Goal: Transaction & Acquisition: Purchase product/service

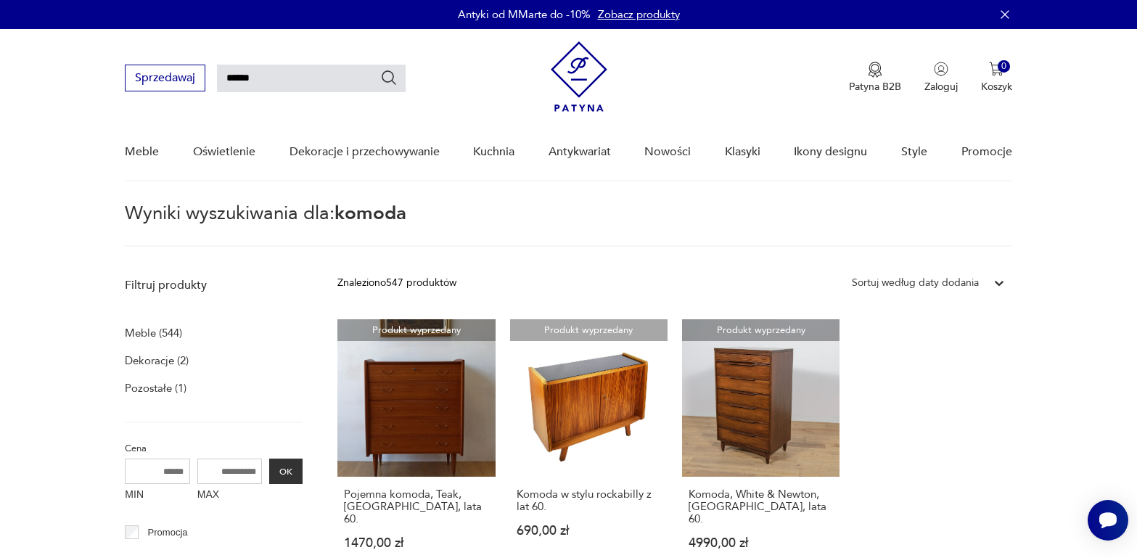
click at [385, 81] on icon "Szukaj" at bounding box center [388, 77] width 17 height 17
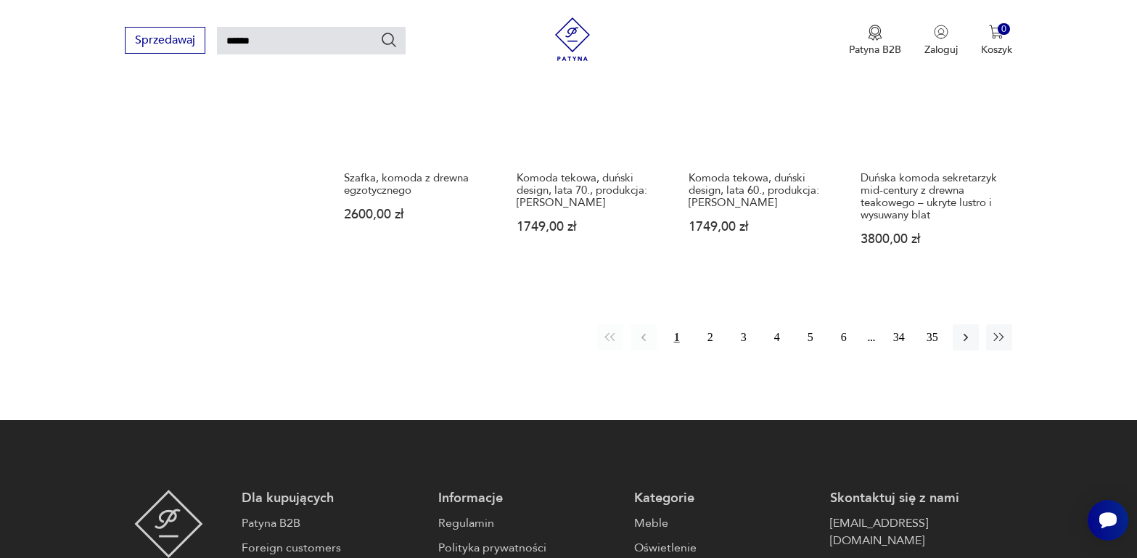
scroll to position [1213, 0]
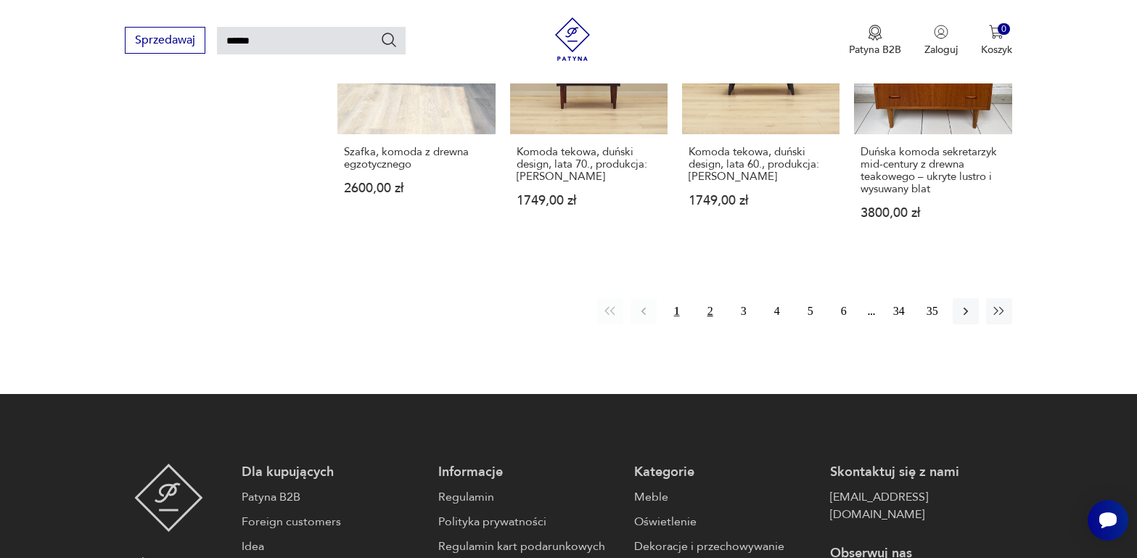
click at [709, 304] on button "2" at bounding box center [710, 311] width 26 height 26
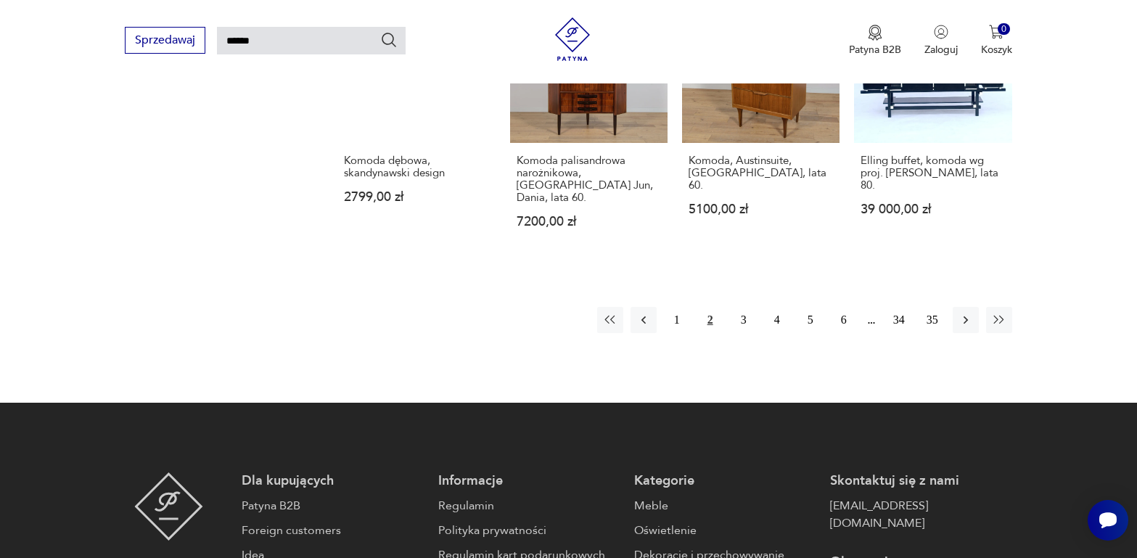
scroll to position [1213, 0]
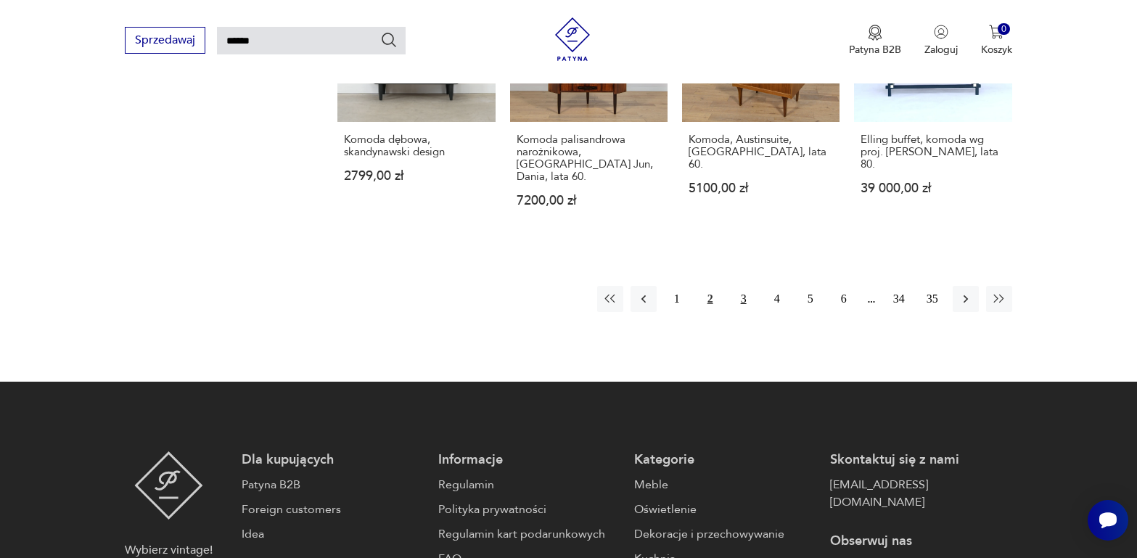
click at [745, 303] on button "3" at bounding box center [744, 299] width 26 height 26
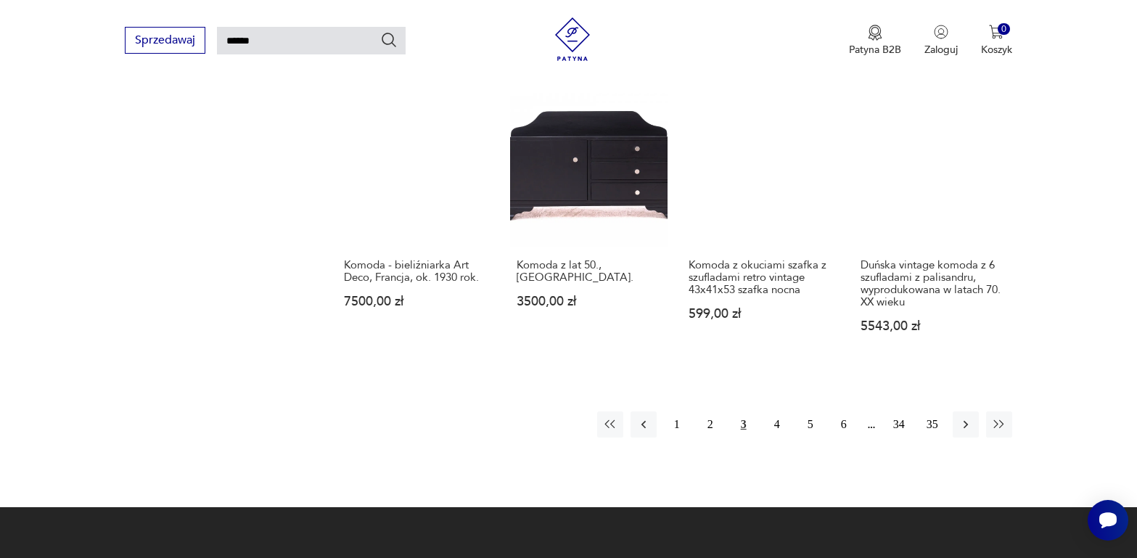
scroll to position [1140, 0]
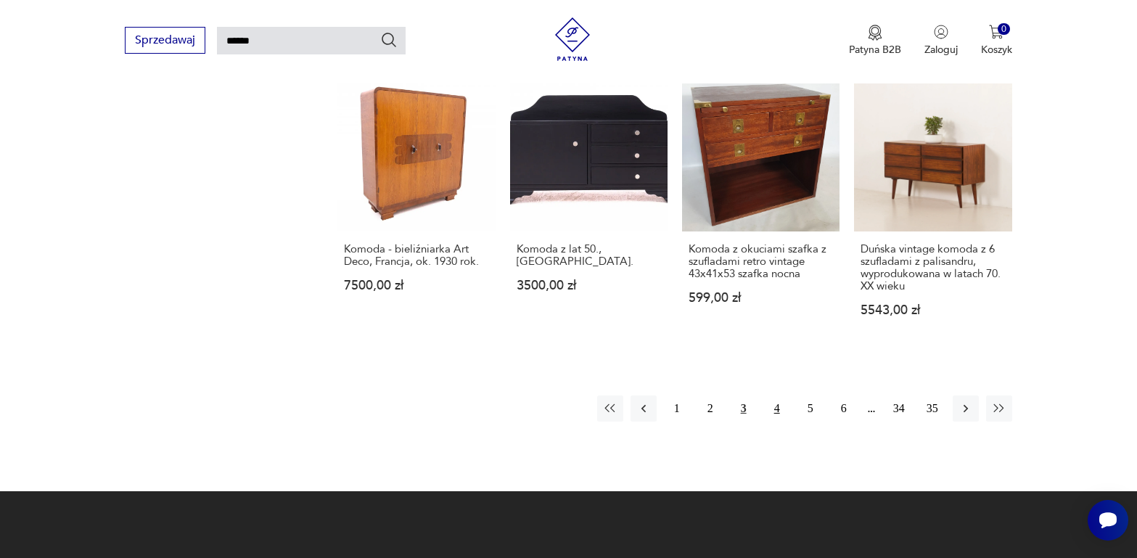
click at [780, 396] on button "4" at bounding box center [777, 409] width 26 height 26
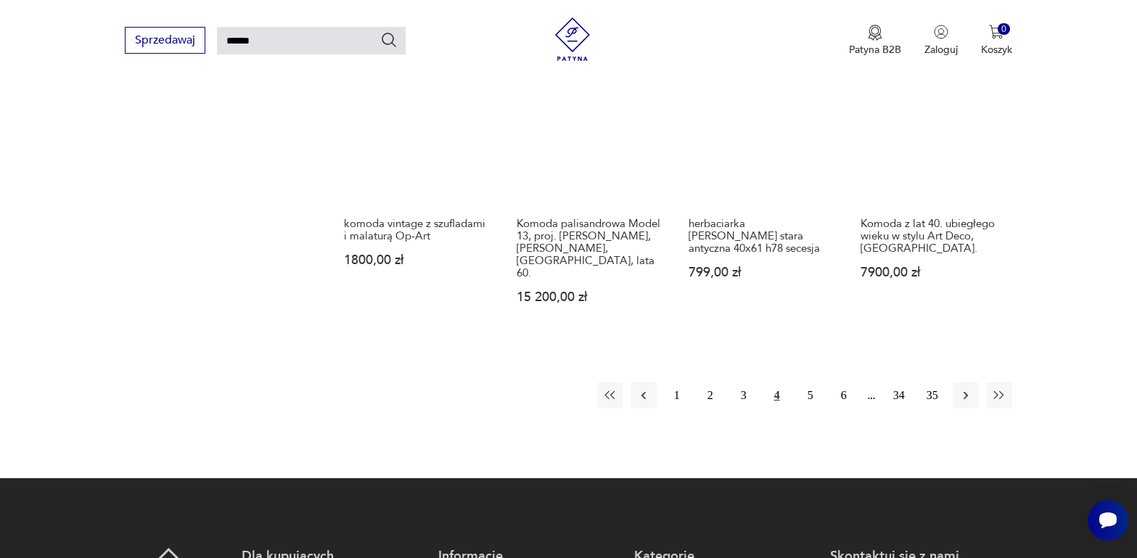
scroll to position [1213, 0]
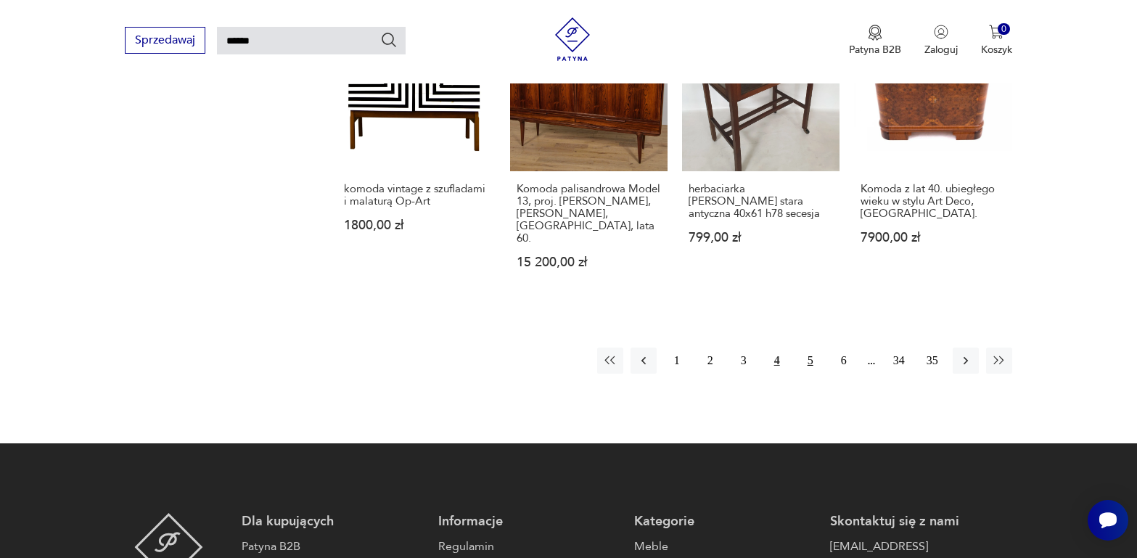
click at [813, 348] on button "5" at bounding box center [811, 361] width 26 height 26
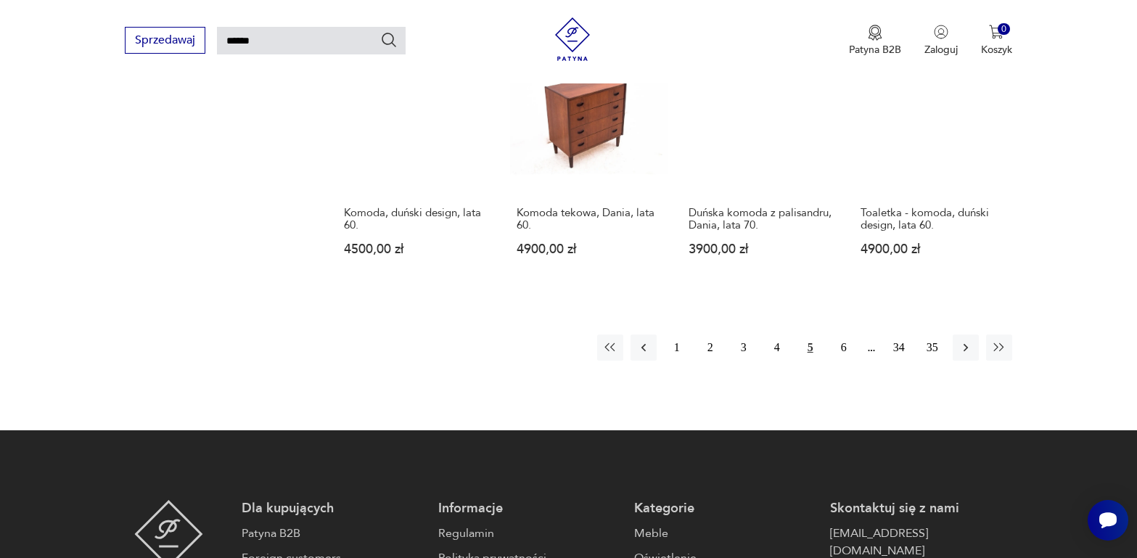
scroll to position [1140, 0]
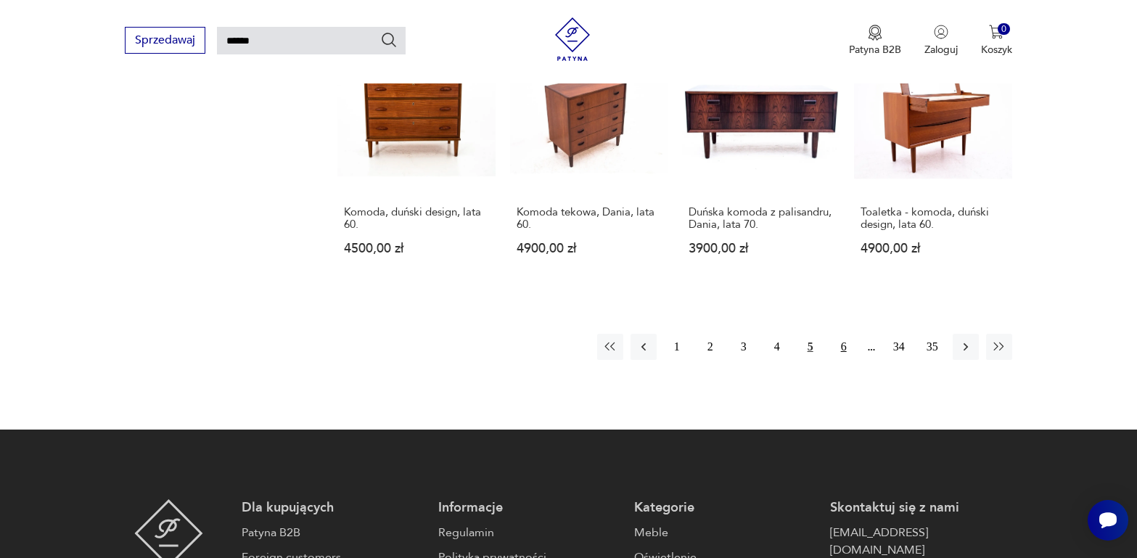
click at [845, 334] on button "6" at bounding box center [844, 347] width 26 height 26
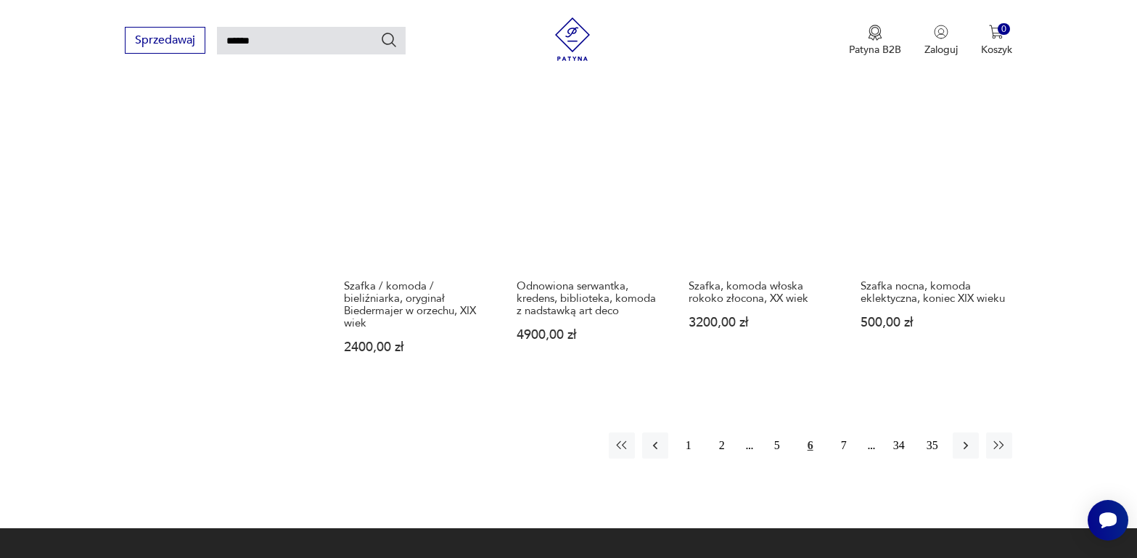
scroll to position [1068, 0]
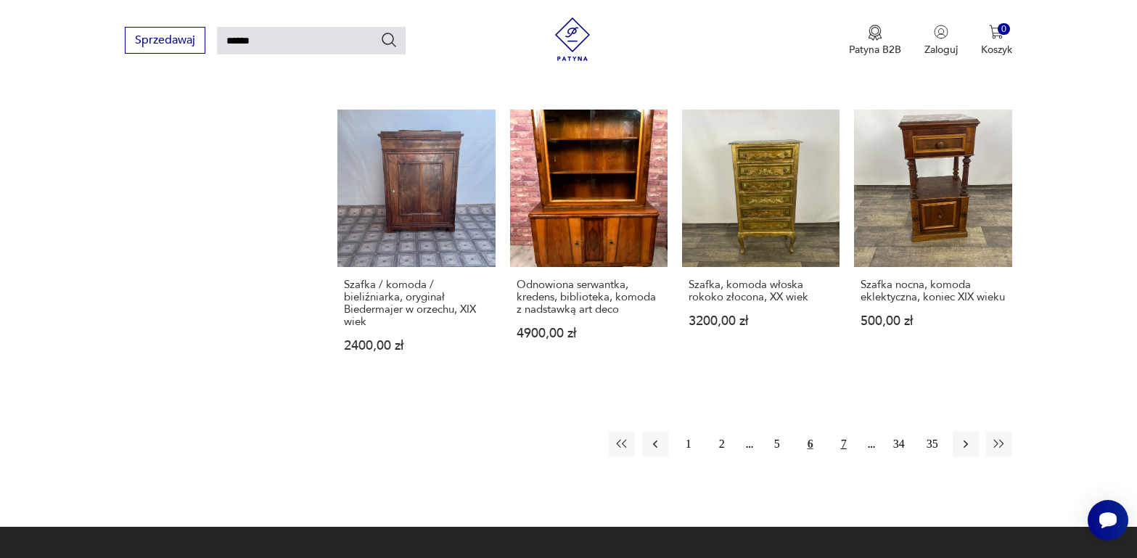
click at [843, 431] on button "7" at bounding box center [844, 444] width 26 height 26
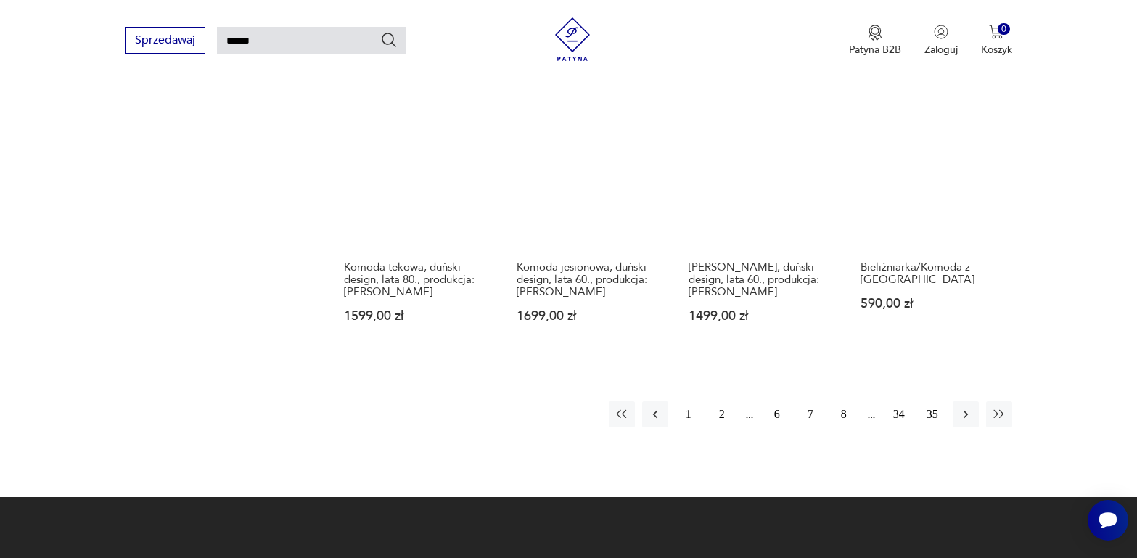
scroll to position [1213, 0]
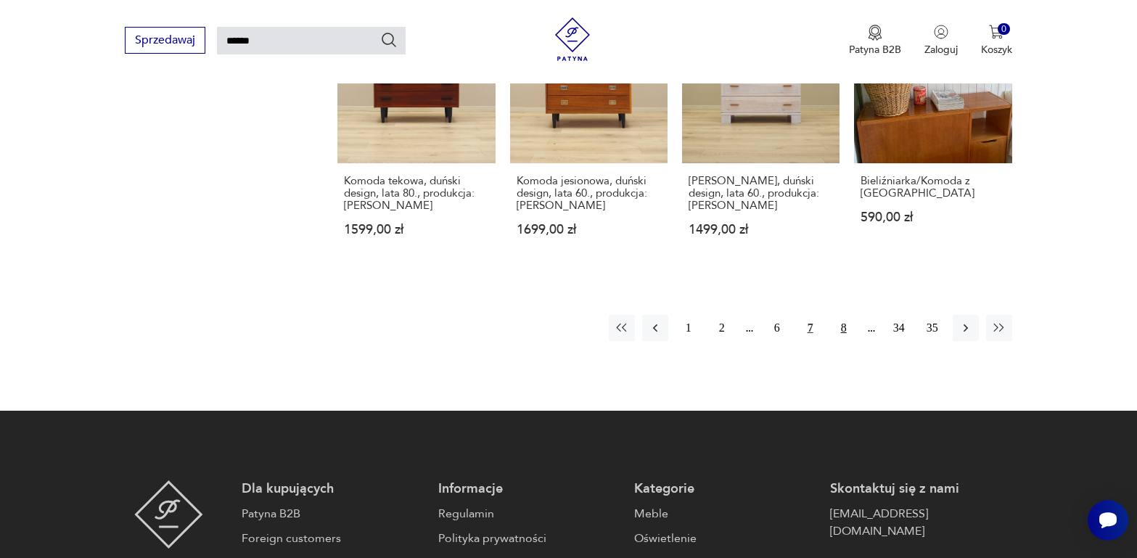
click at [846, 315] on button "8" at bounding box center [844, 328] width 26 height 26
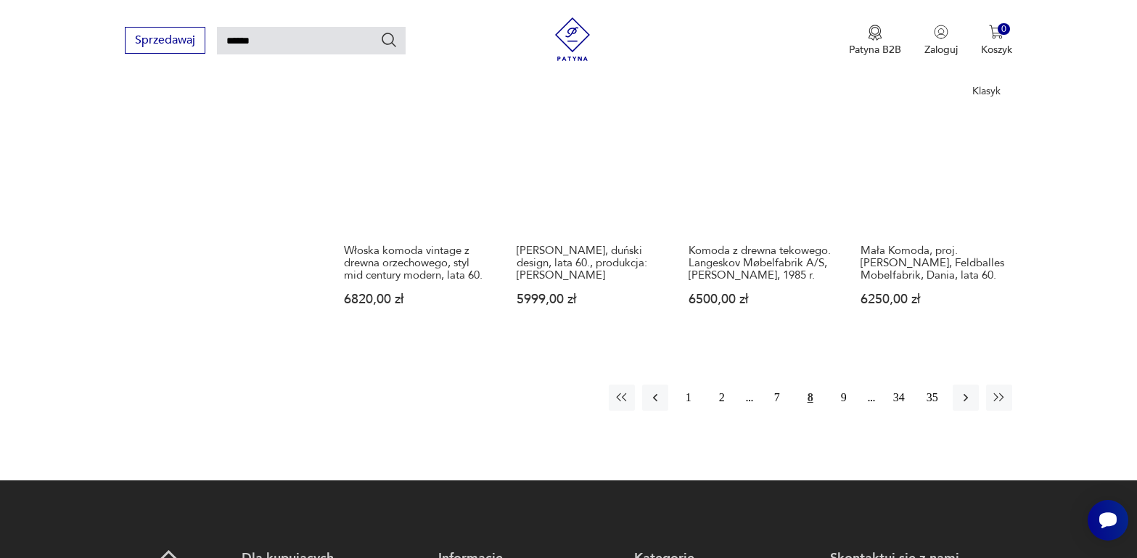
scroll to position [1213, 0]
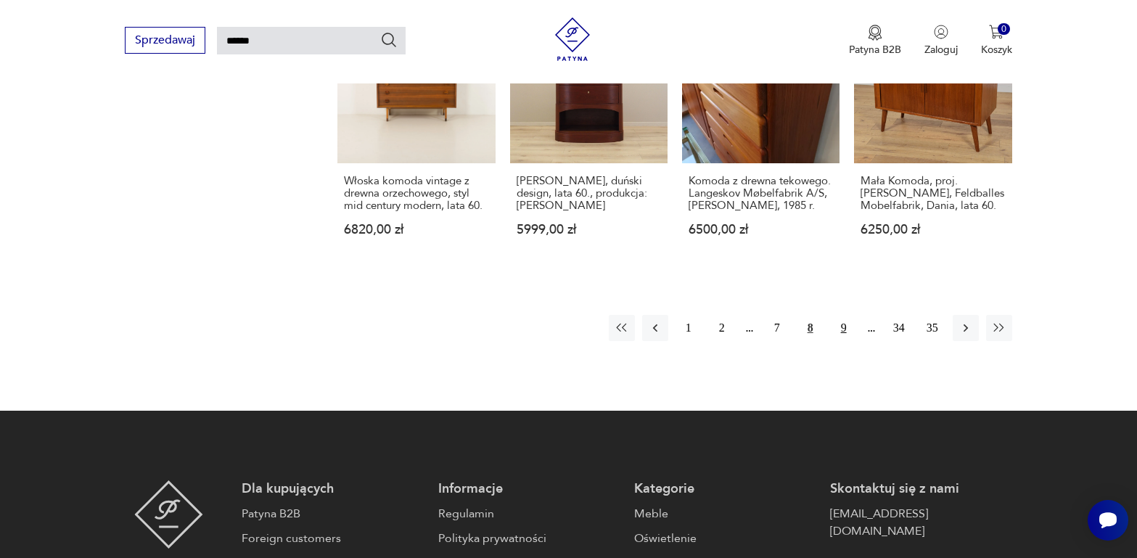
click at [843, 315] on button "9" at bounding box center [844, 328] width 26 height 26
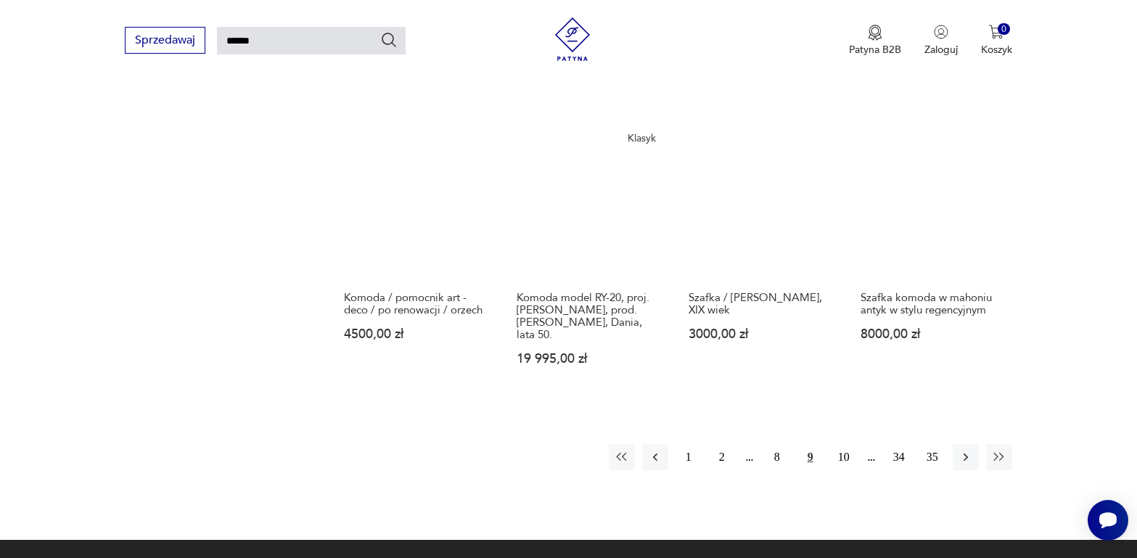
scroll to position [1068, 0]
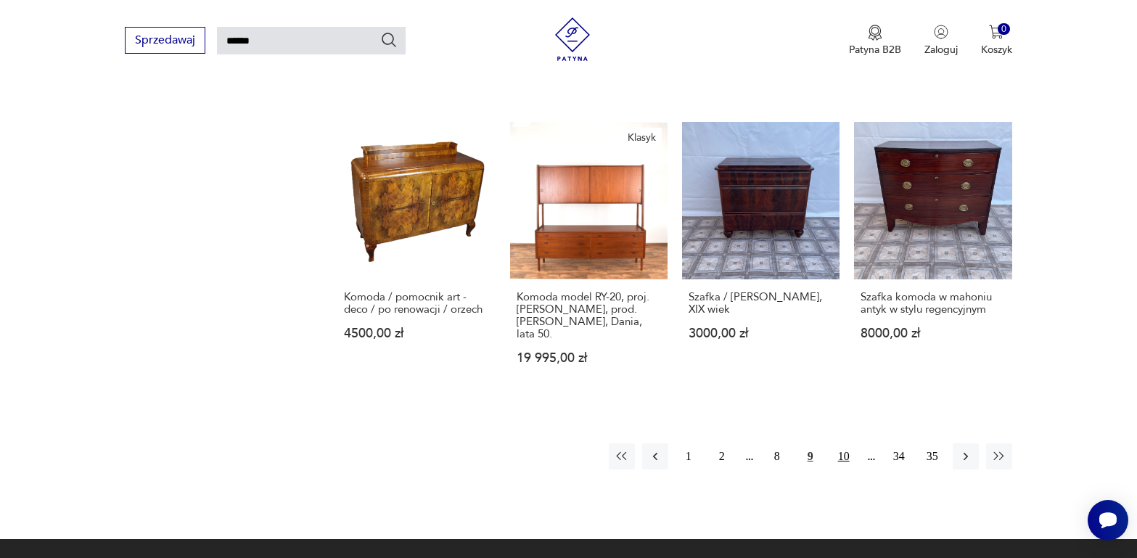
click at [840, 443] on button "10" at bounding box center [844, 456] width 26 height 26
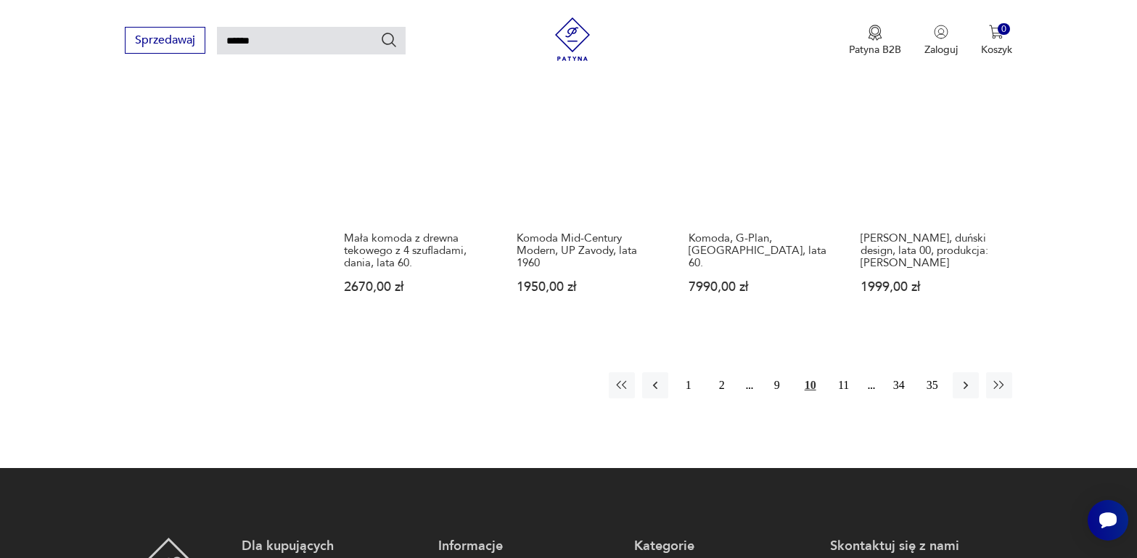
scroll to position [1140, 0]
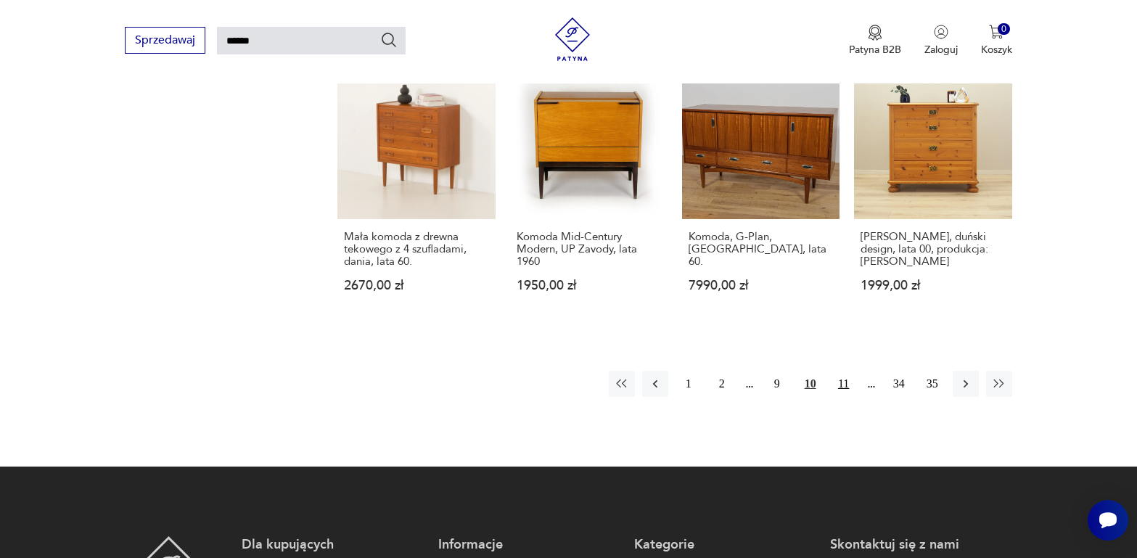
click at [842, 371] on button "11" at bounding box center [844, 384] width 26 height 26
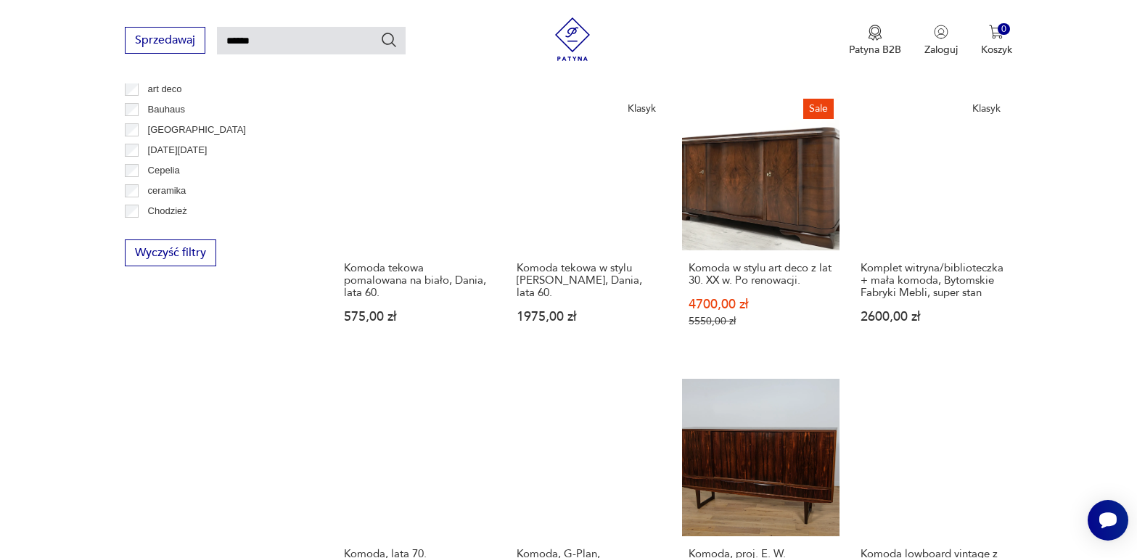
scroll to position [850, 0]
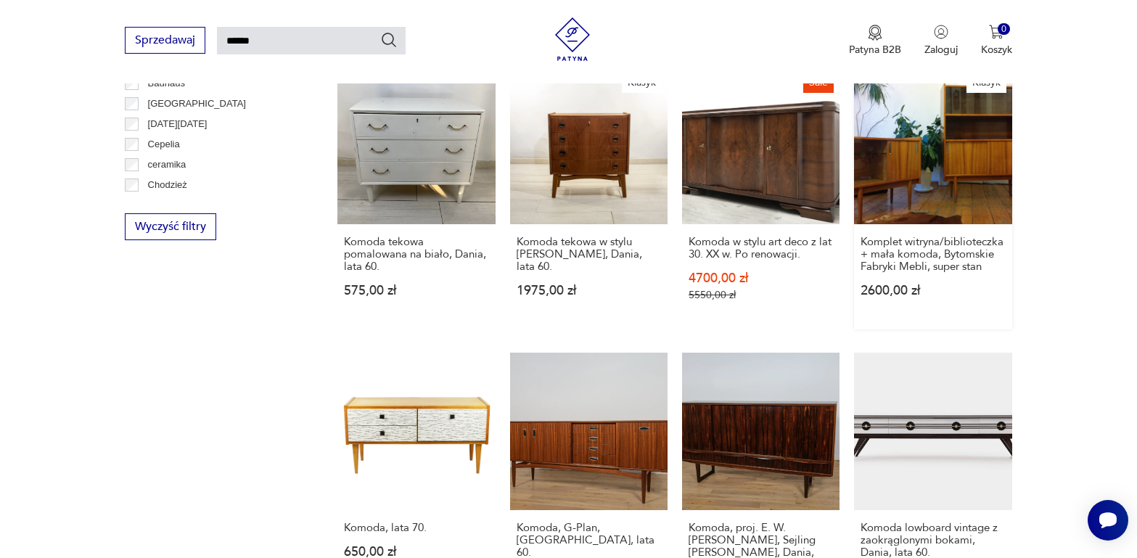
click at [909, 144] on link "Klasyk Komplet witryna/biblioteczka + mała komoda, Bytomskie Fabryki Mebli, sup…" at bounding box center [932, 198] width 157 height 263
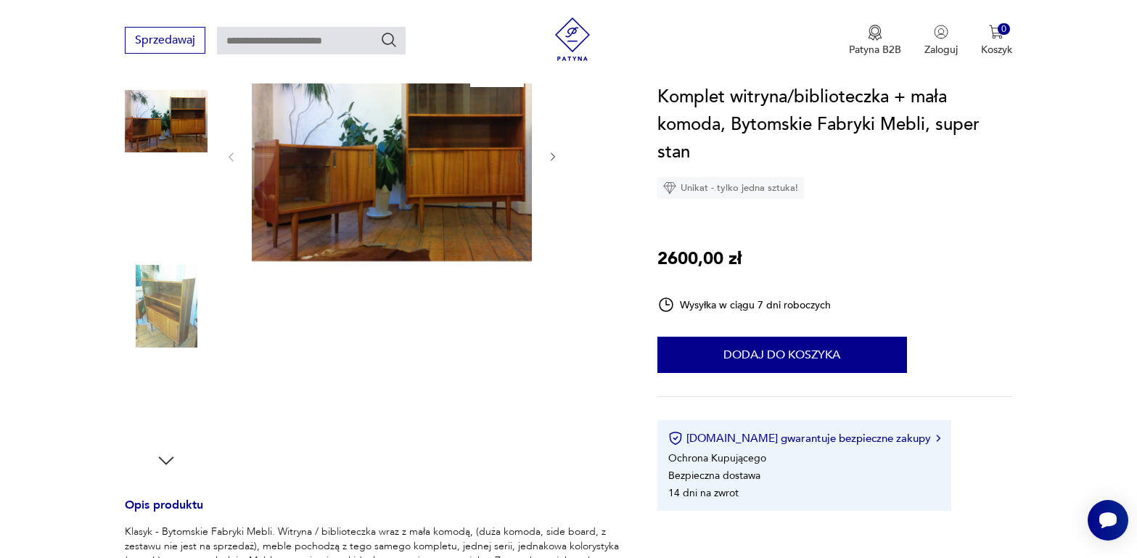
scroll to position [145, 0]
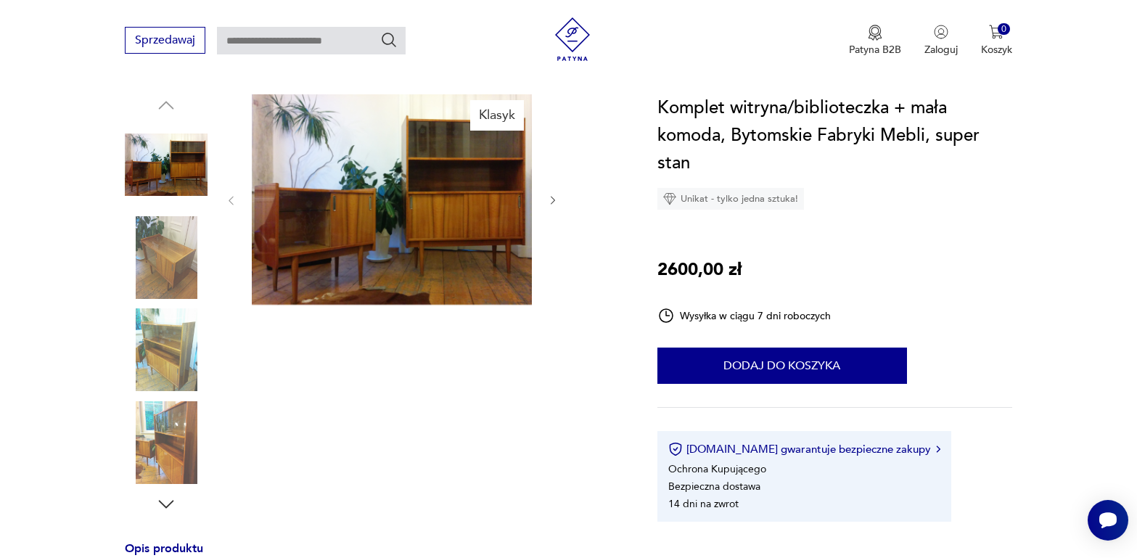
click at [418, 215] on img at bounding box center [392, 199] width 280 height 210
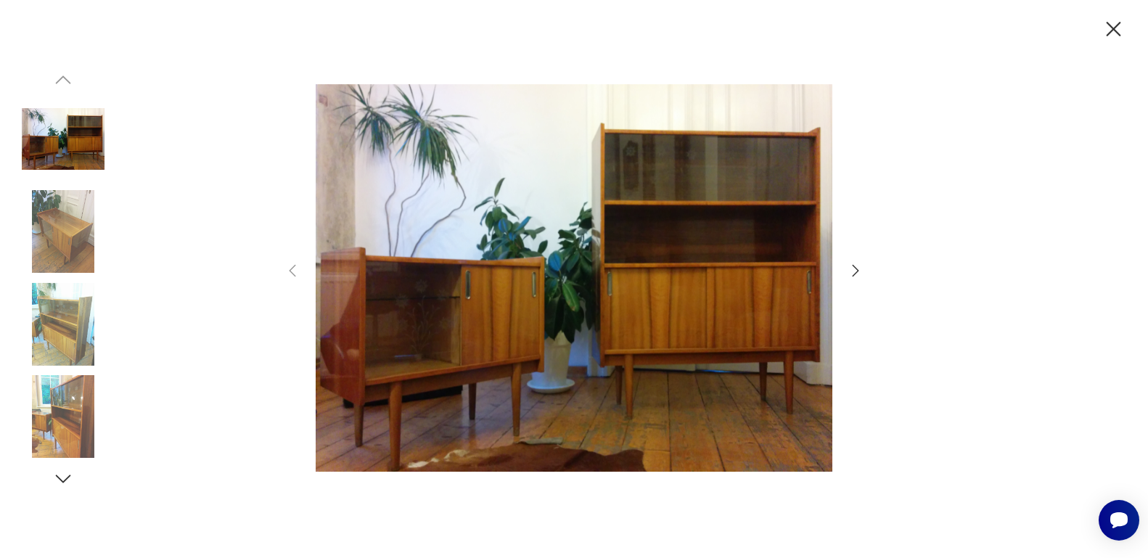
click at [852, 271] on icon "button" at bounding box center [855, 270] width 17 height 17
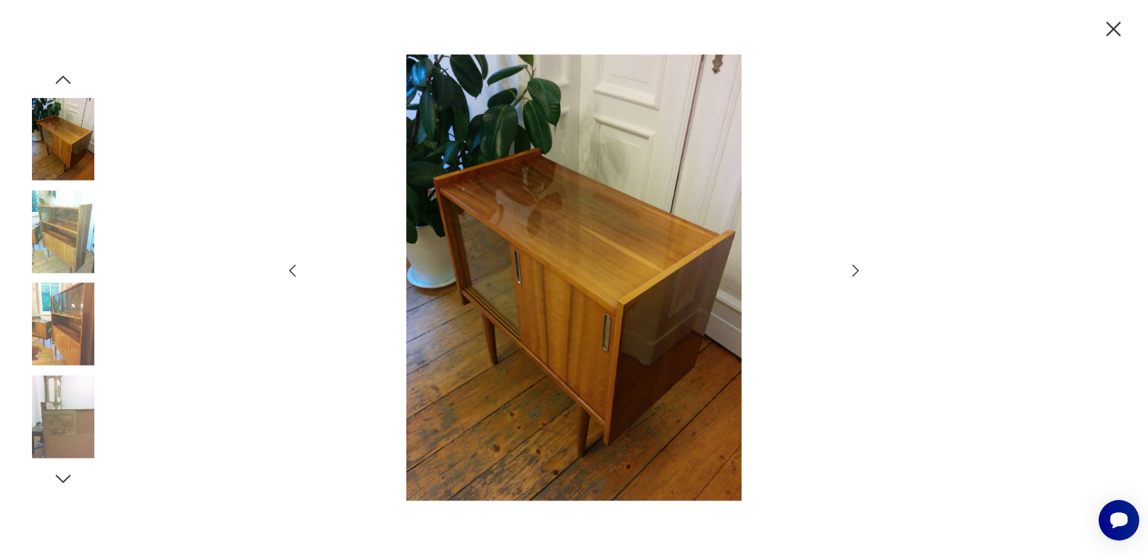
click at [852, 271] on icon "button" at bounding box center [855, 270] width 17 height 17
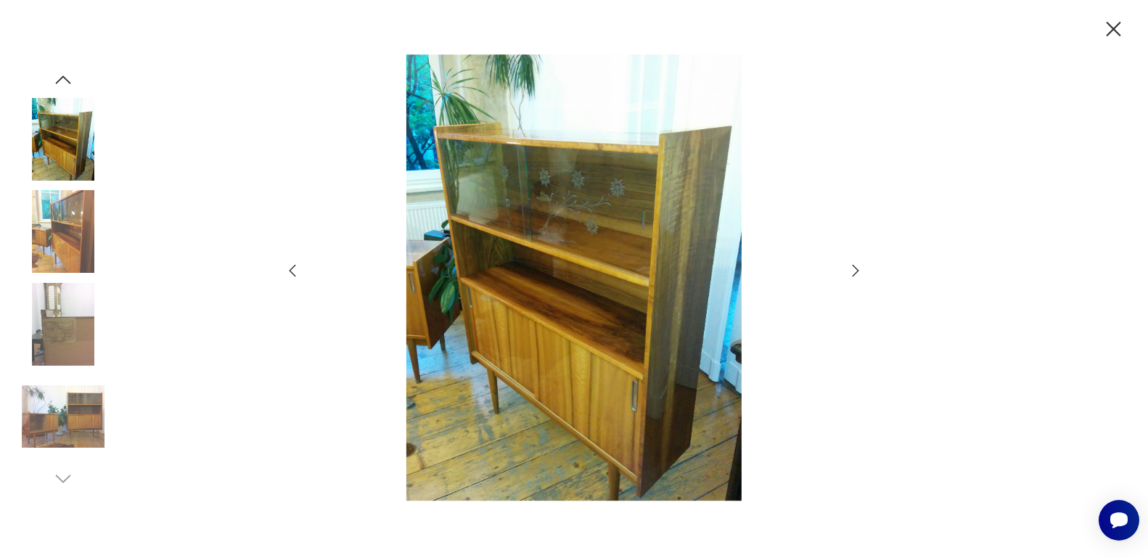
click at [852, 271] on icon "button" at bounding box center [855, 270] width 17 height 17
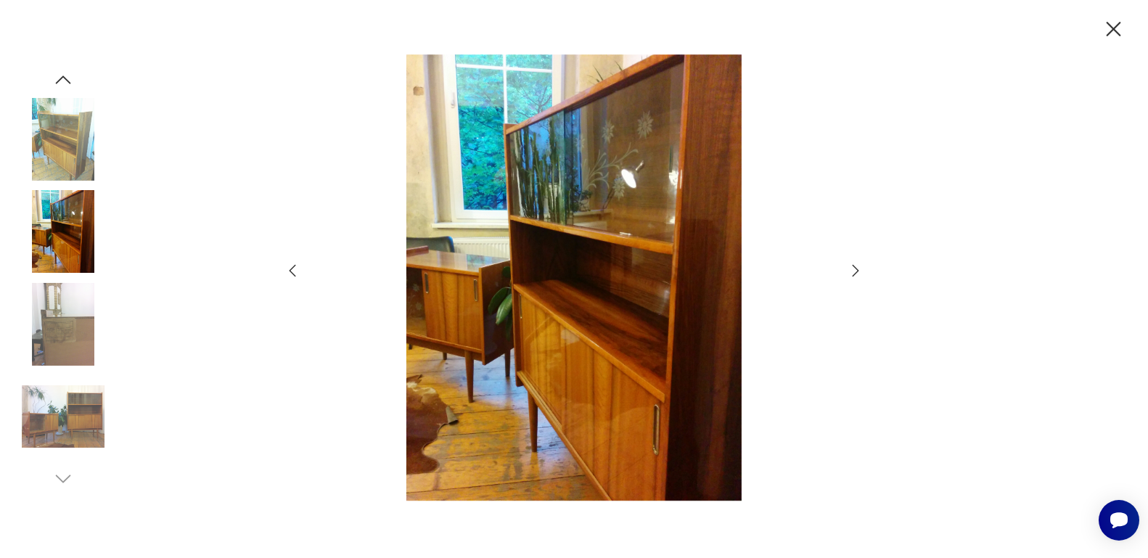
click at [1106, 29] on icon "button" at bounding box center [1113, 29] width 25 height 25
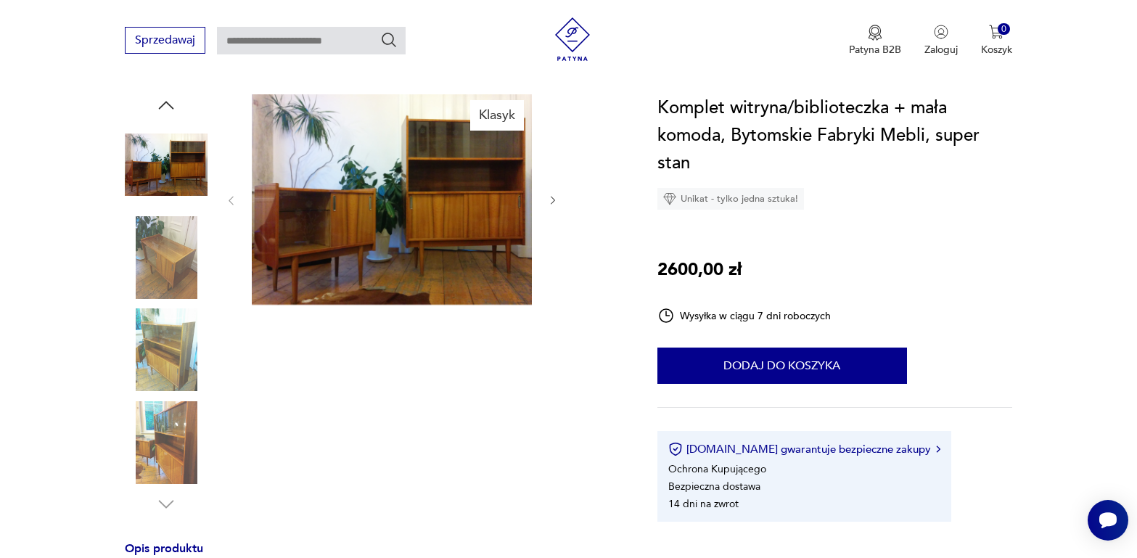
type input "******"
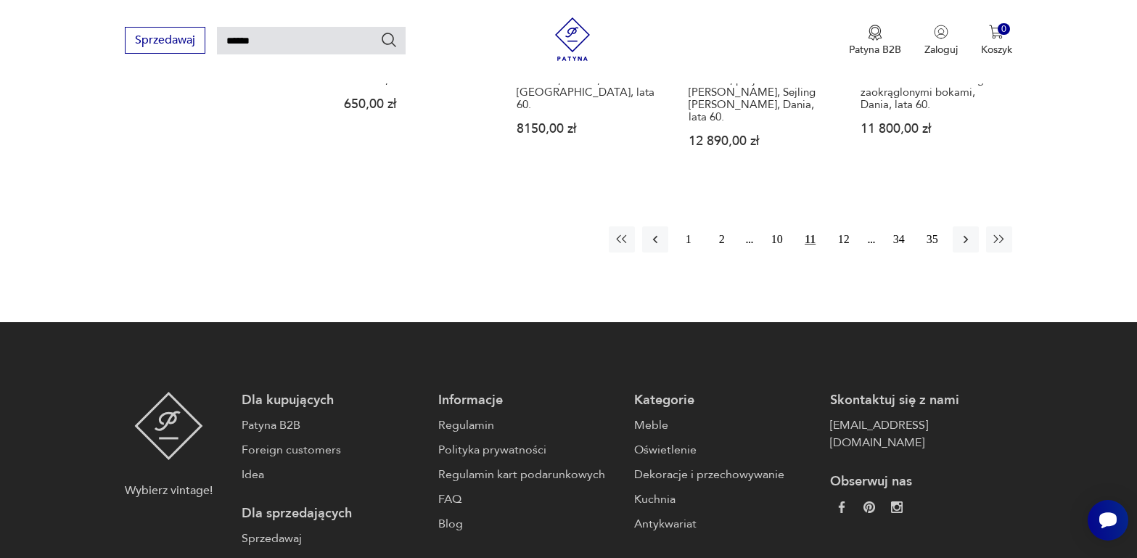
scroll to position [1211, 0]
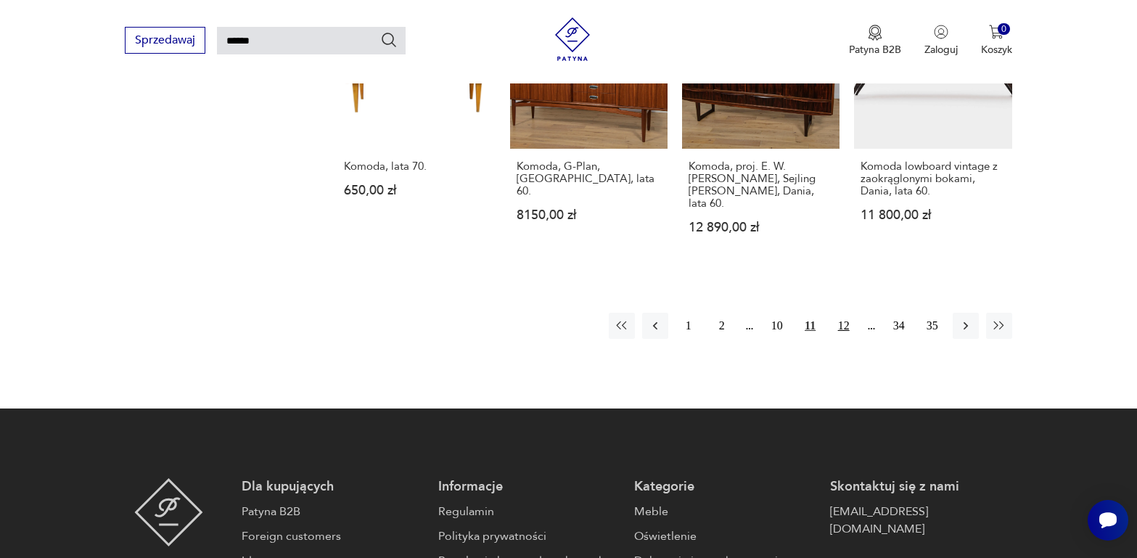
click at [841, 313] on button "12" at bounding box center [844, 326] width 26 height 26
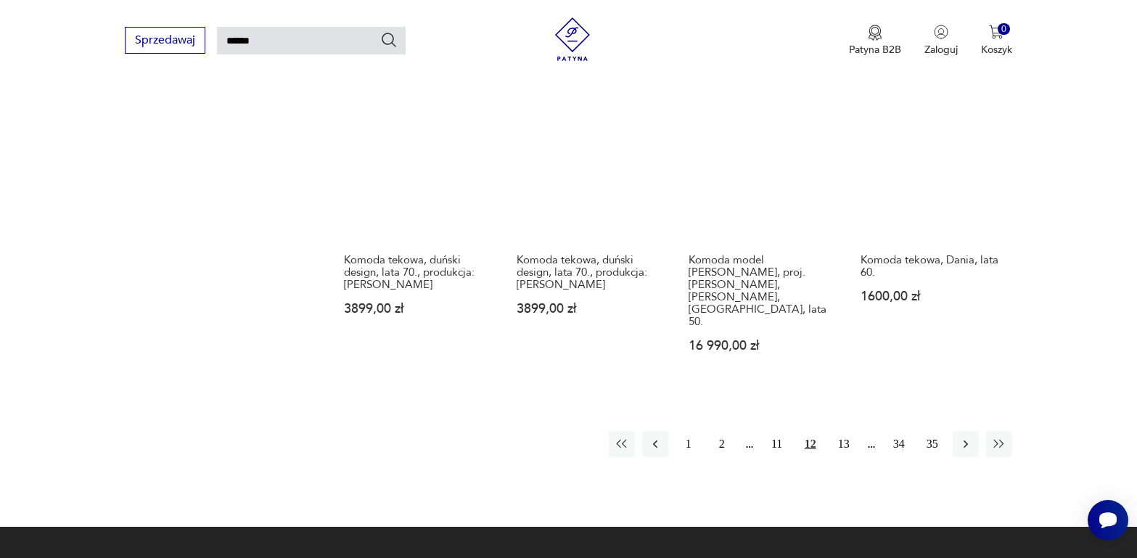
scroll to position [1140, 0]
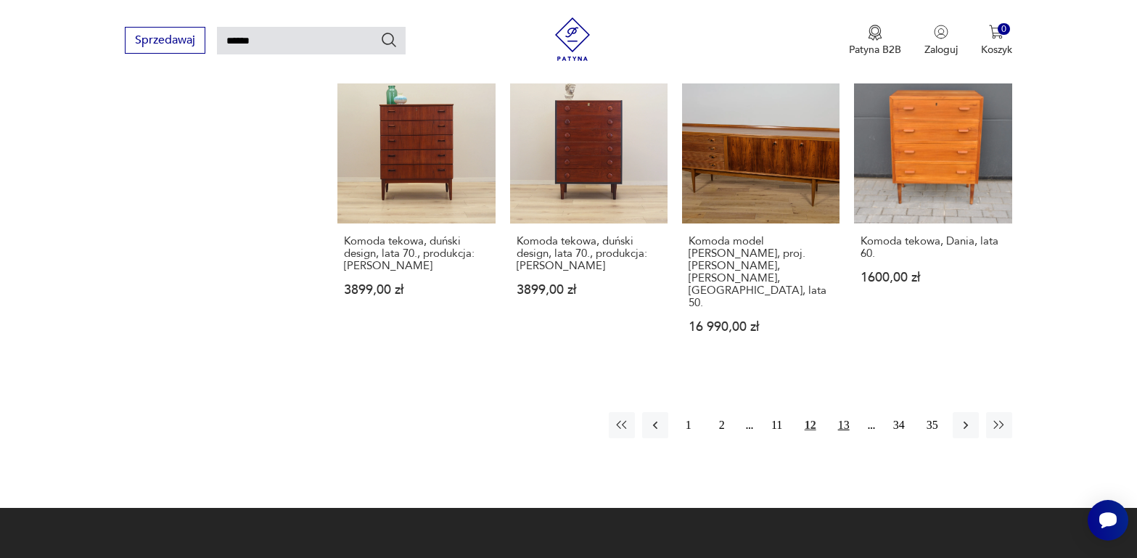
click at [846, 412] on button "13" at bounding box center [844, 425] width 26 height 26
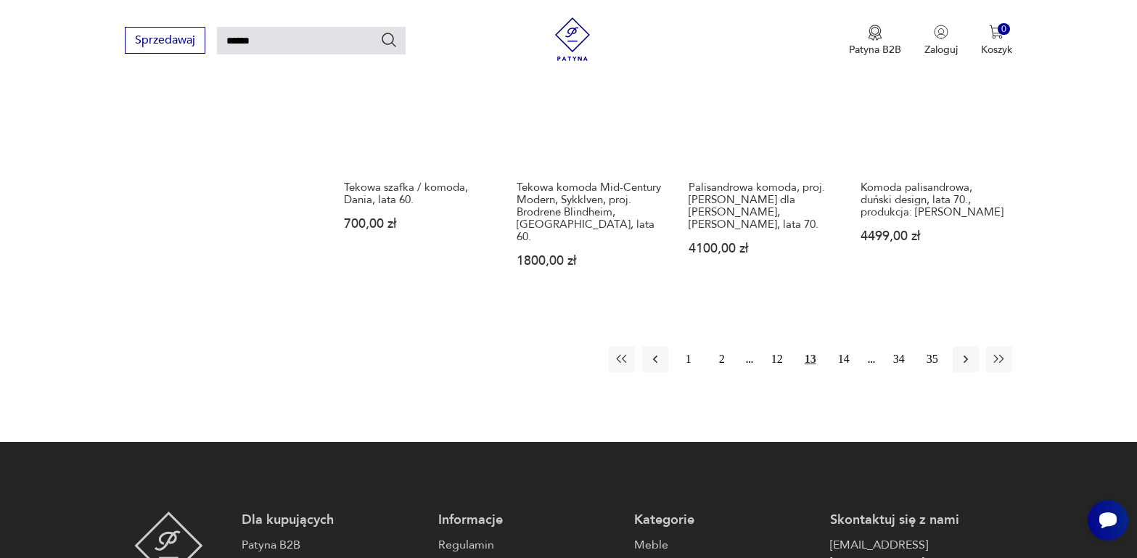
scroll to position [1213, 0]
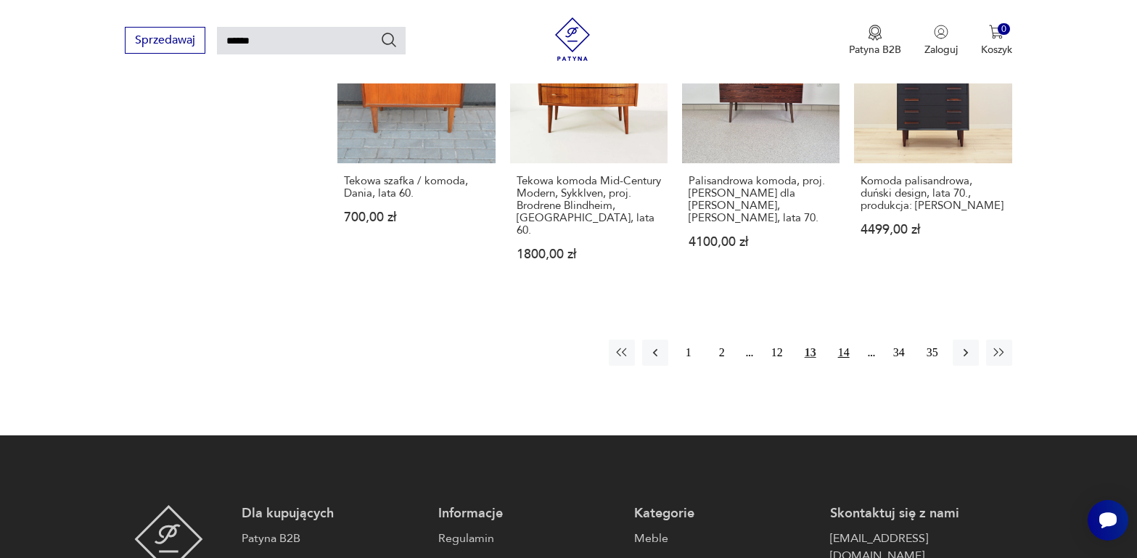
click at [845, 343] on button "14" at bounding box center [844, 353] width 26 height 26
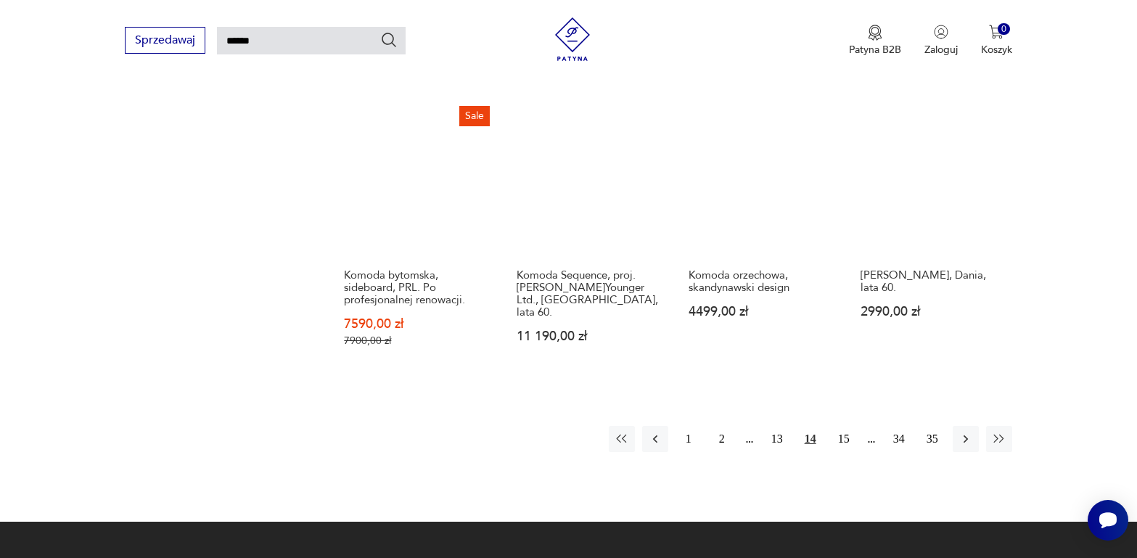
scroll to position [1140, 0]
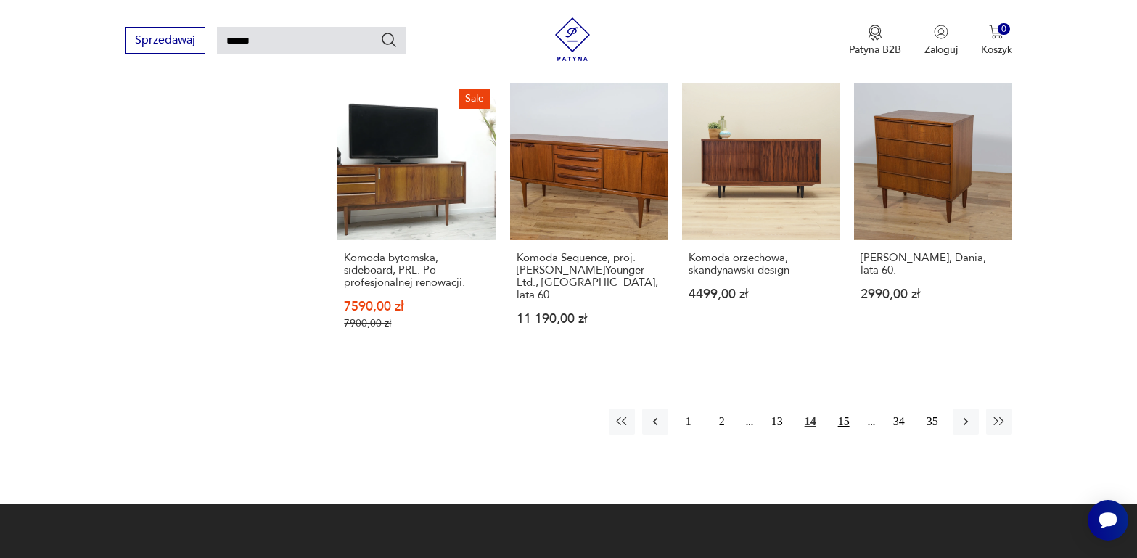
click at [848, 414] on button "15" at bounding box center [844, 422] width 26 height 26
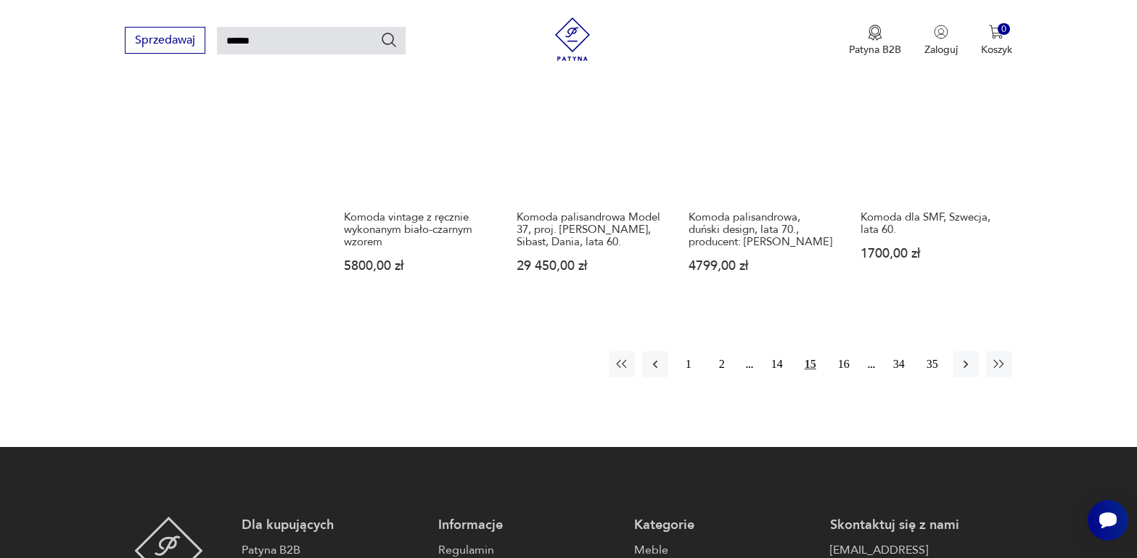
scroll to position [1213, 0]
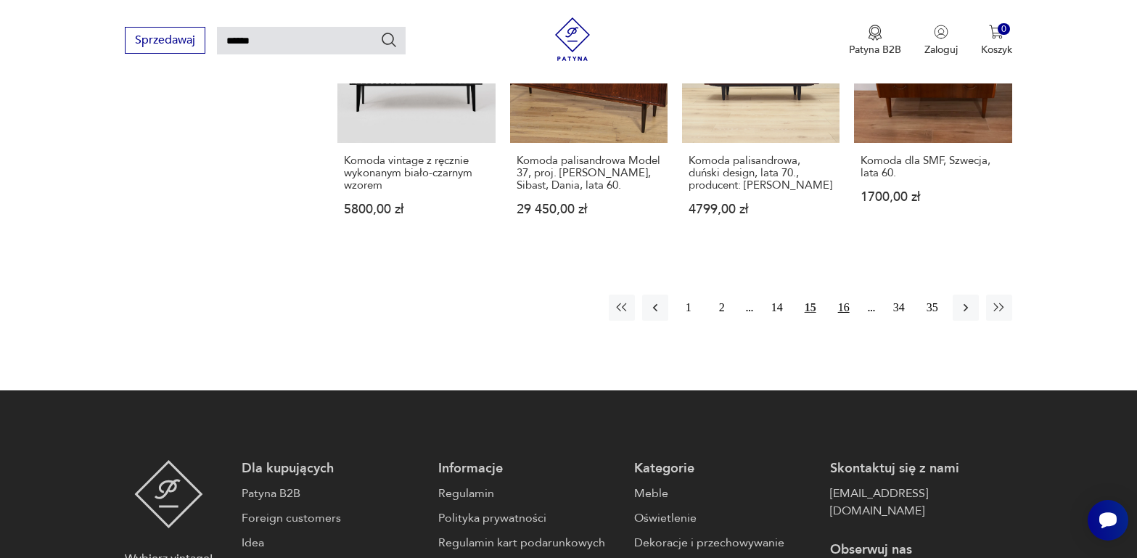
click at [845, 297] on button "16" at bounding box center [844, 308] width 26 height 26
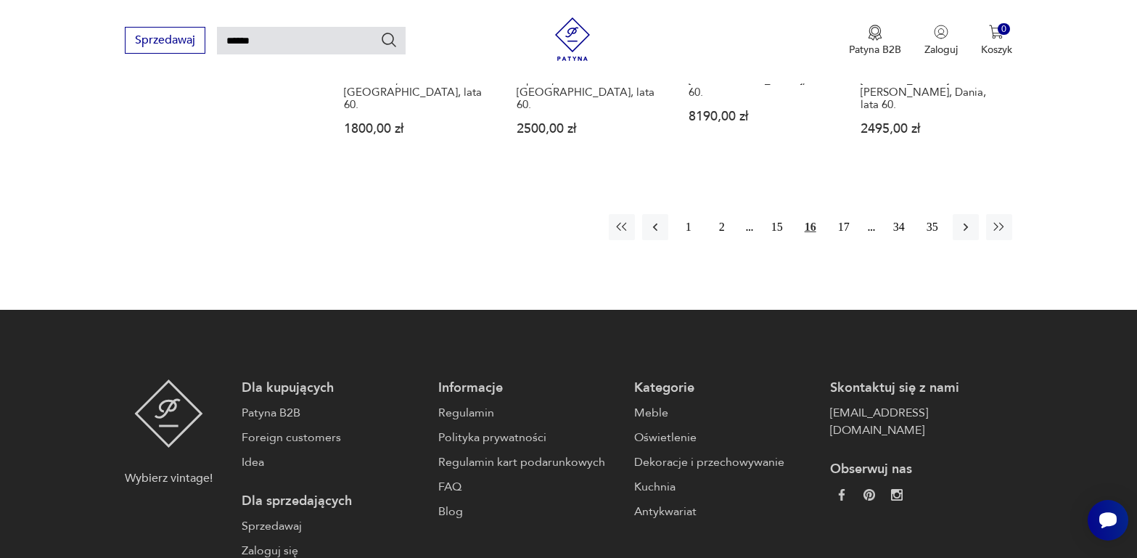
scroll to position [1285, 0]
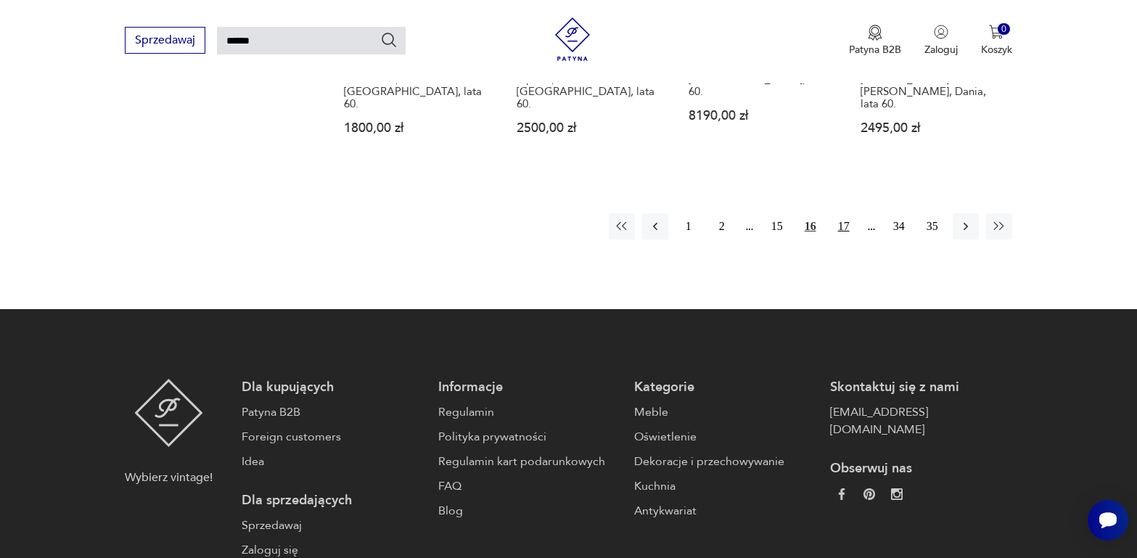
click at [845, 213] on button "17" at bounding box center [844, 226] width 26 height 26
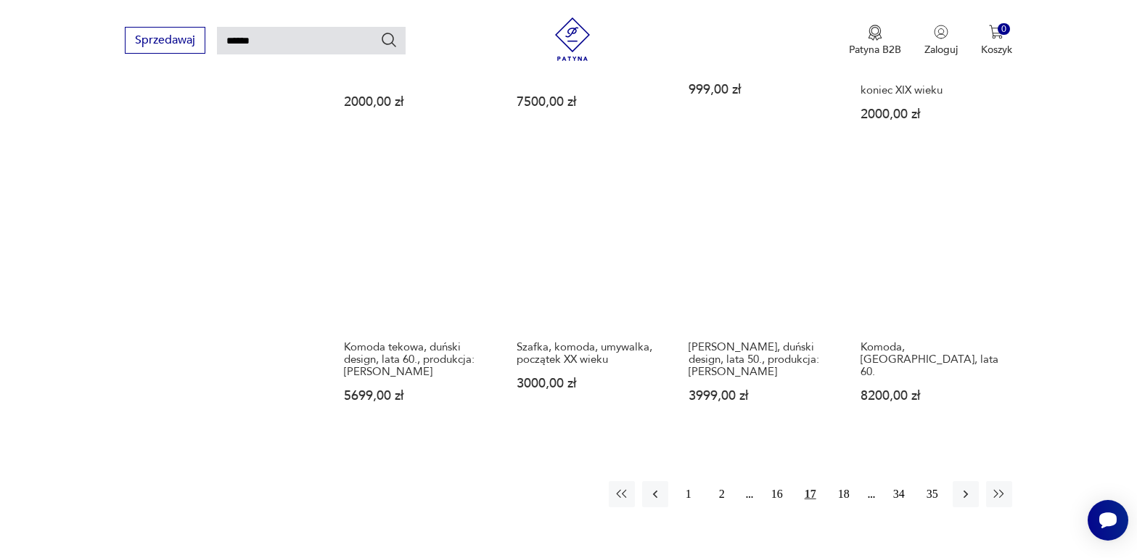
scroll to position [1068, 0]
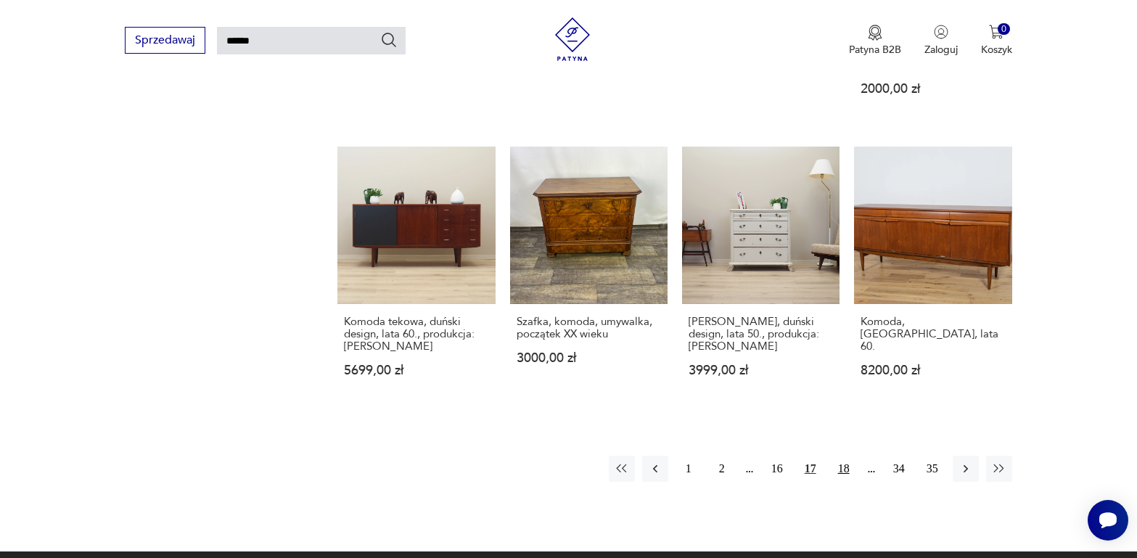
click at [839, 456] on button "18" at bounding box center [844, 469] width 26 height 26
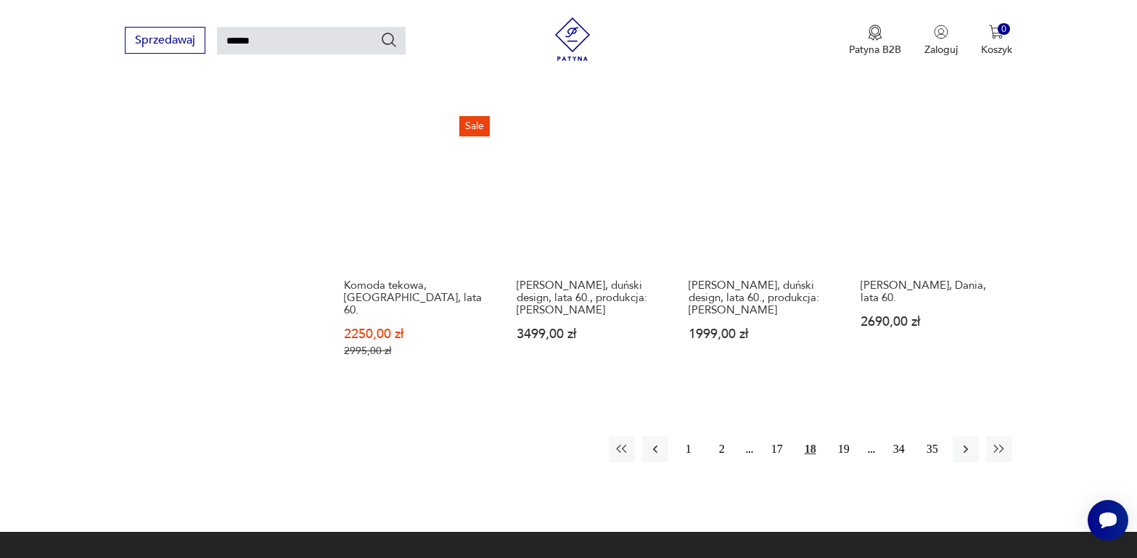
scroll to position [1068, 0]
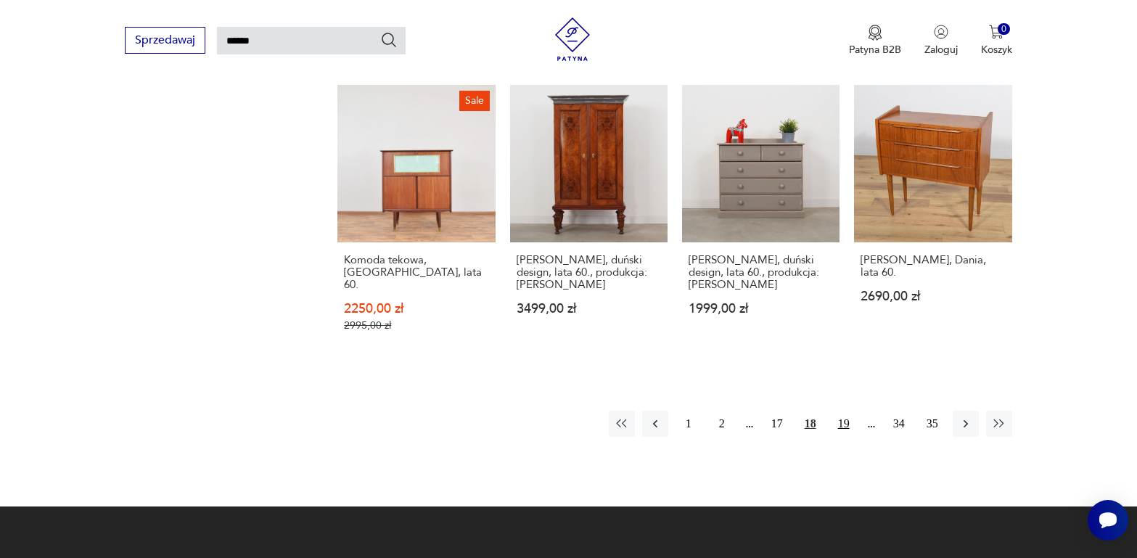
click at [846, 411] on button "19" at bounding box center [844, 424] width 26 height 26
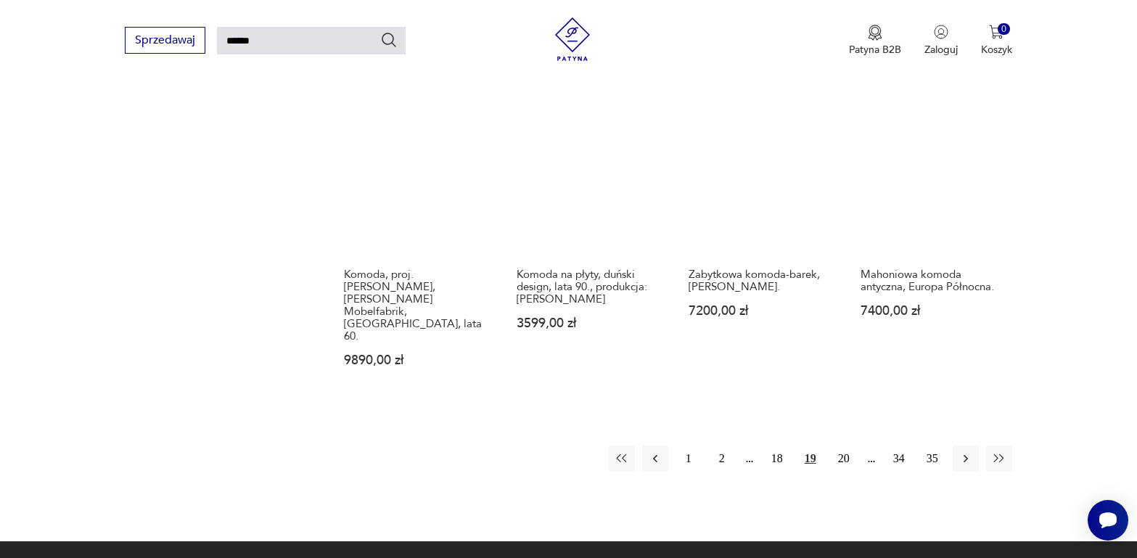
scroll to position [1140, 0]
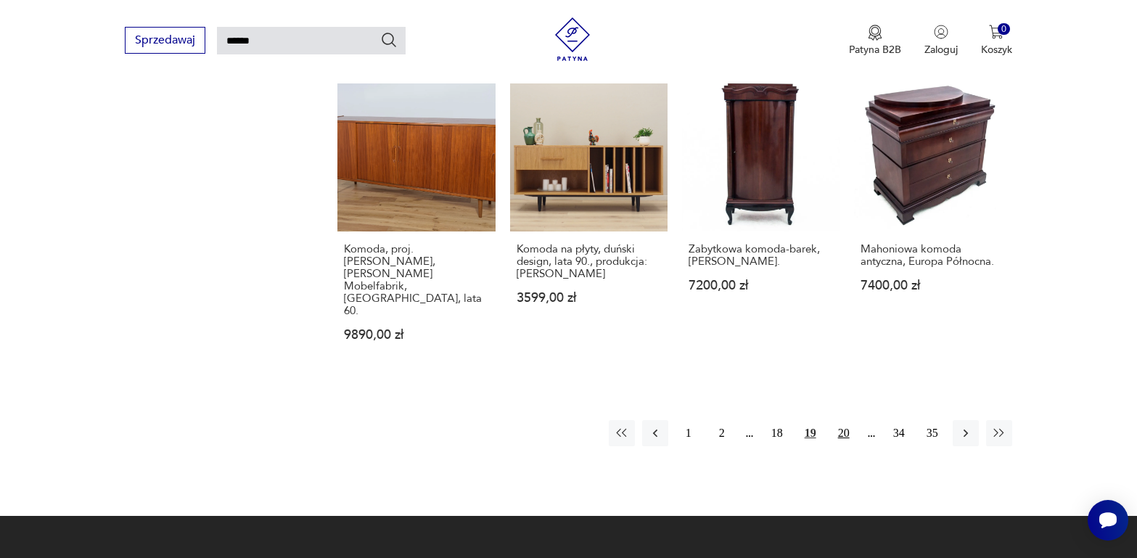
click at [846, 420] on button "20" at bounding box center [844, 433] width 26 height 26
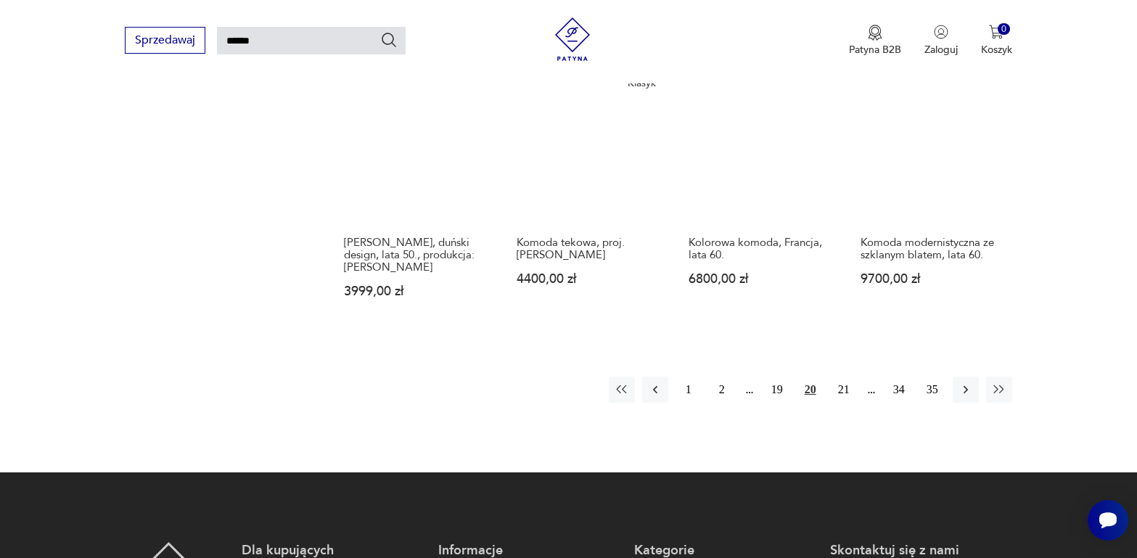
scroll to position [1140, 0]
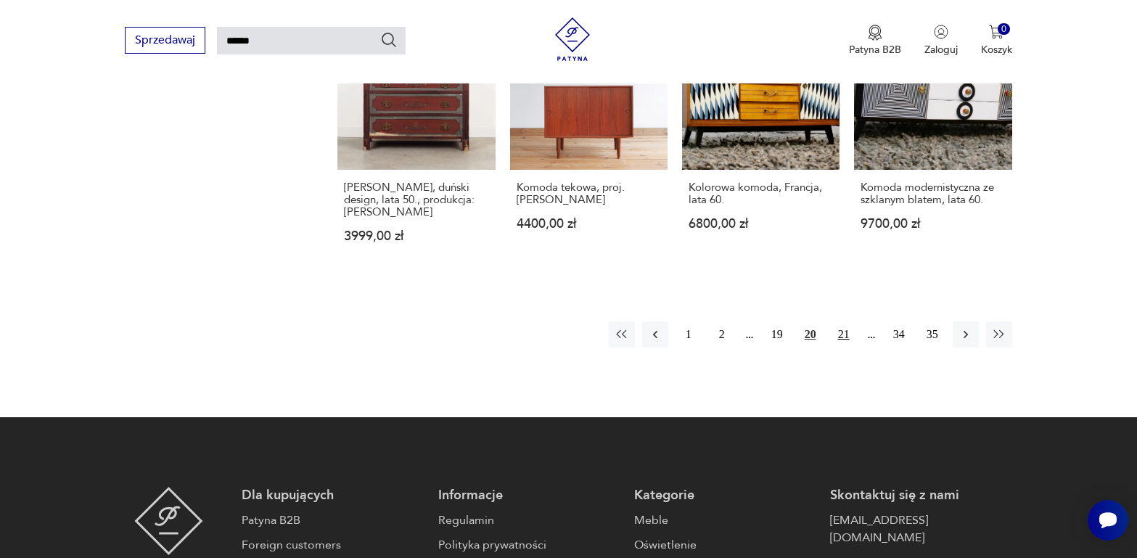
click at [847, 322] on button "21" at bounding box center [844, 335] width 26 height 26
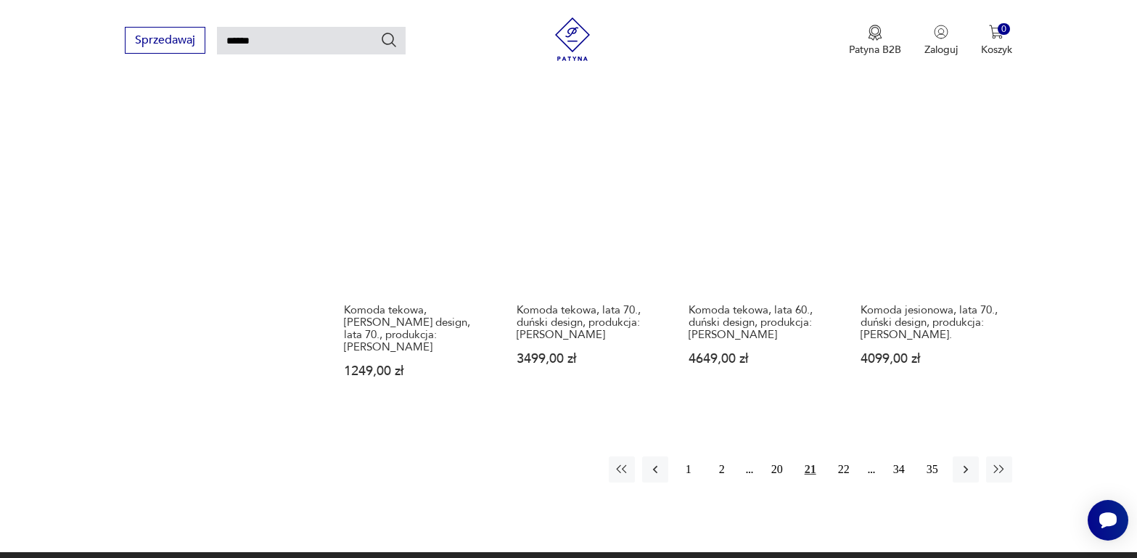
scroll to position [1140, 0]
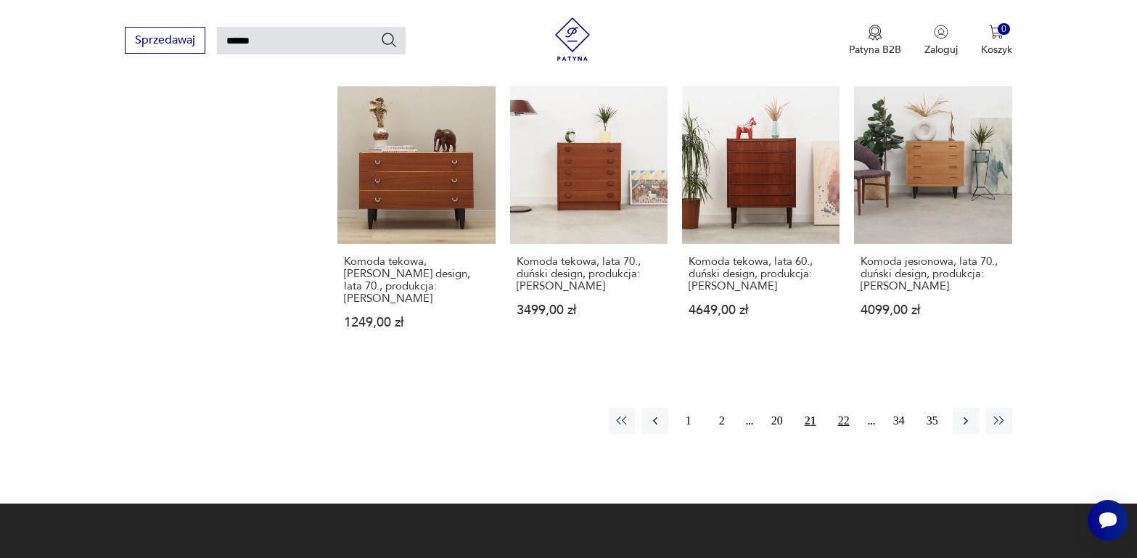
click at [843, 408] on button "22" at bounding box center [844, 421] width 26 height 26
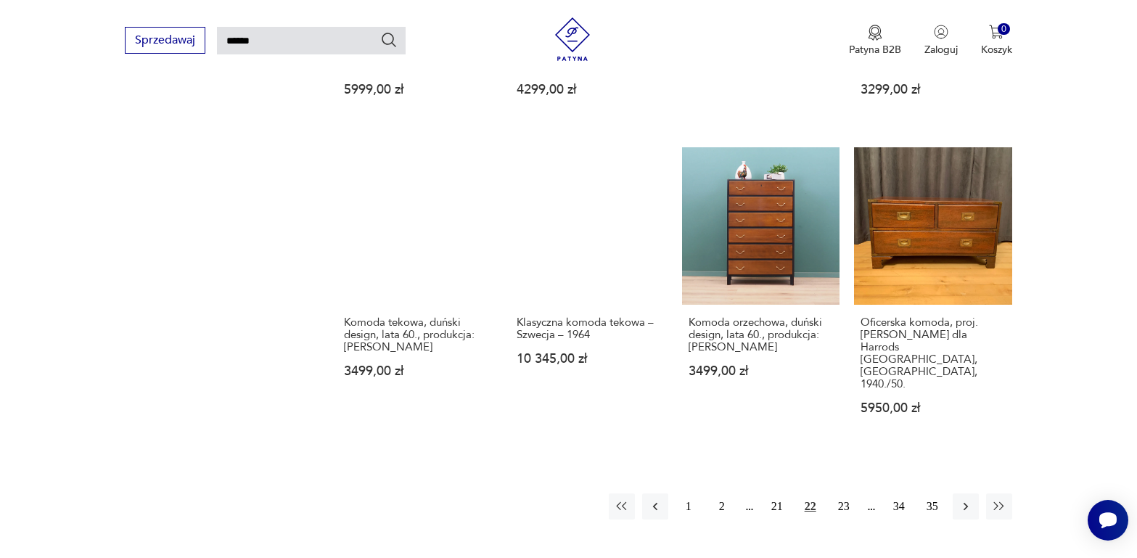
scroll to position [1068, 0]
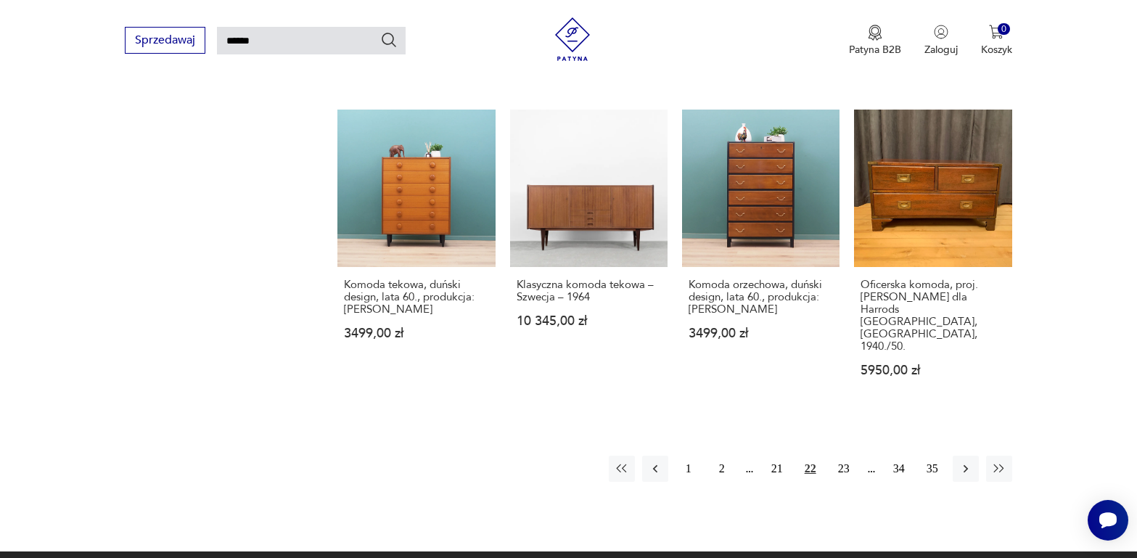
drag, startPoint x: 842, startPoint y: 434, endPoint x: 855, endPoint y: 422, distance: 17.5
click at [843, 456] on button "23" at bounding box center [844, 469] width 26 height 26
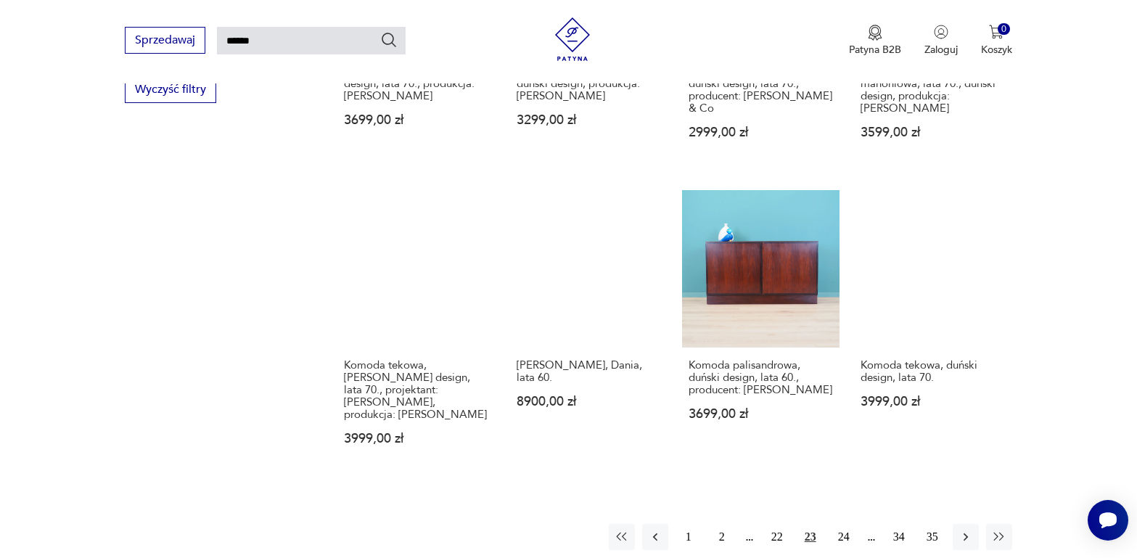
scroll to position [1068, 0]
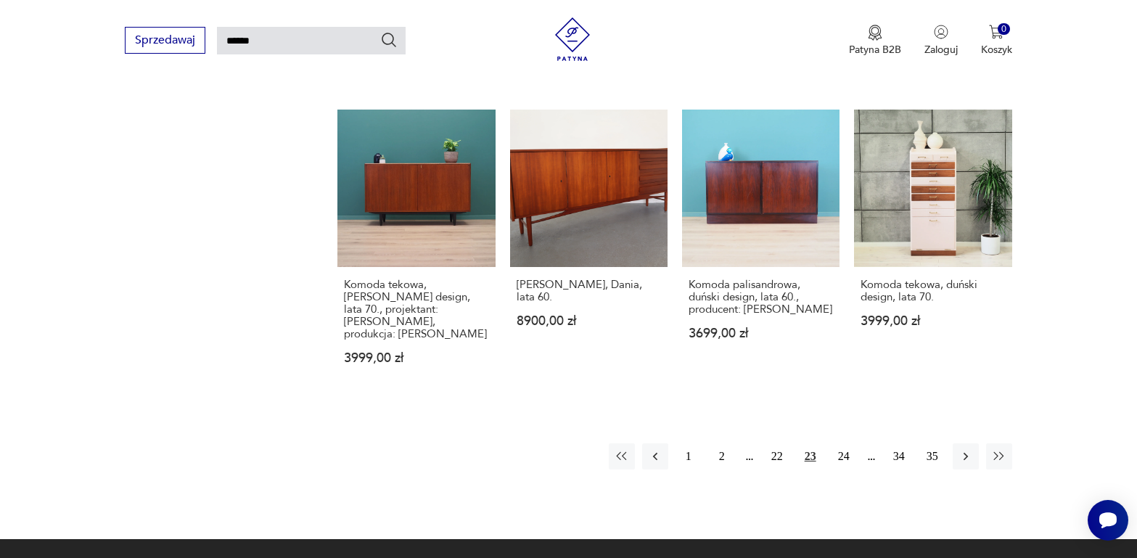
click at [317, 41] on input "******" at bounding box center [311, 41] width 189 height 28
type input "**********"
click at [383, 41] on icon "Szukaj" at bounding box center [389, 40] width 15 height 15
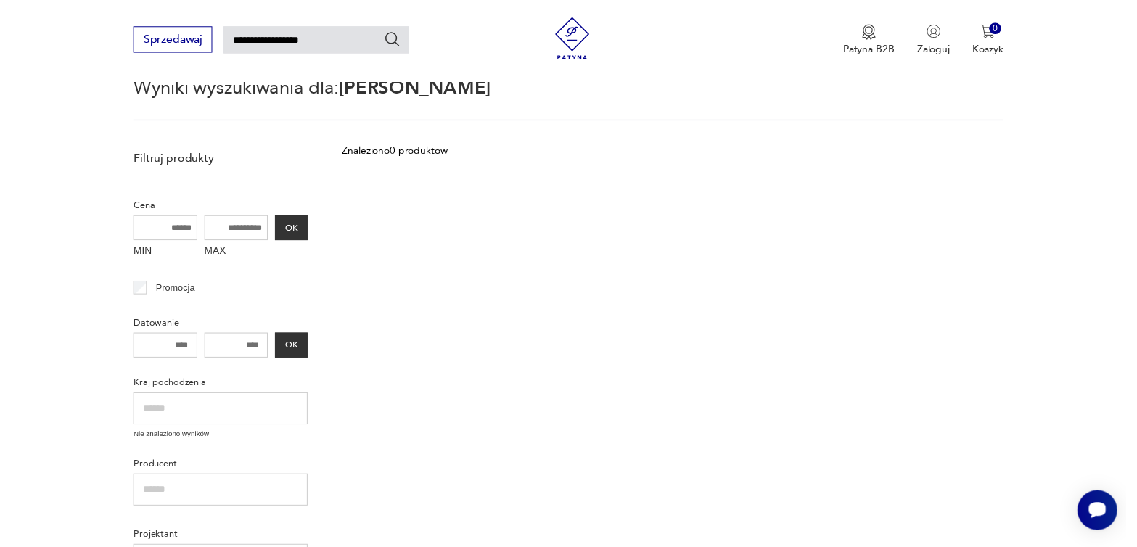
scroll to position [52, 0]
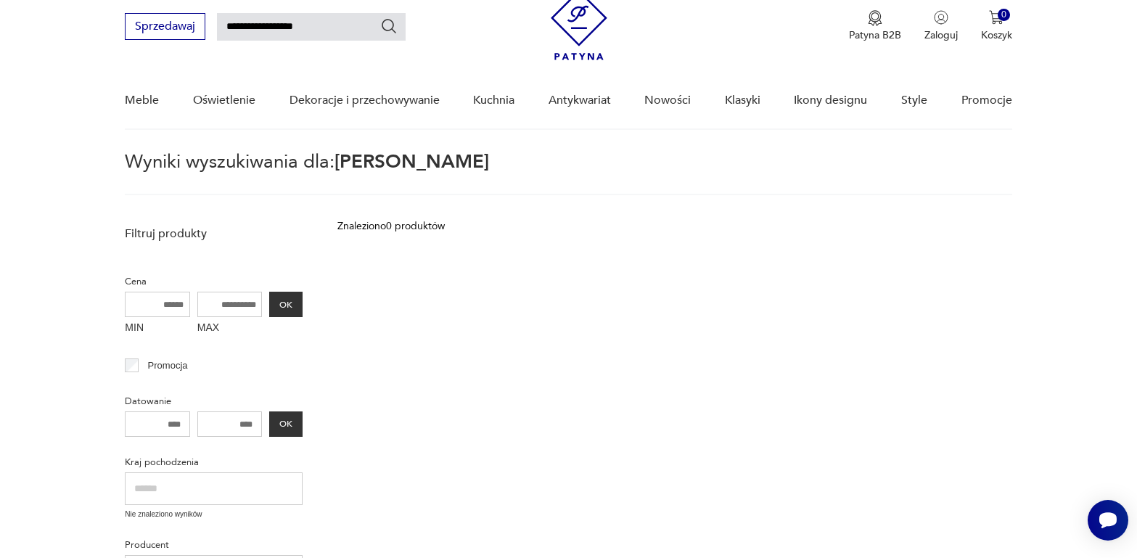
click at [333, 25] on input "**********" at bounding box center [311, 27] width 189 height 28
type input "**********"
click at [382, 28] on icon "Szukaj" at bounding box center [388, 25] width 17 height 17
type input "**********"
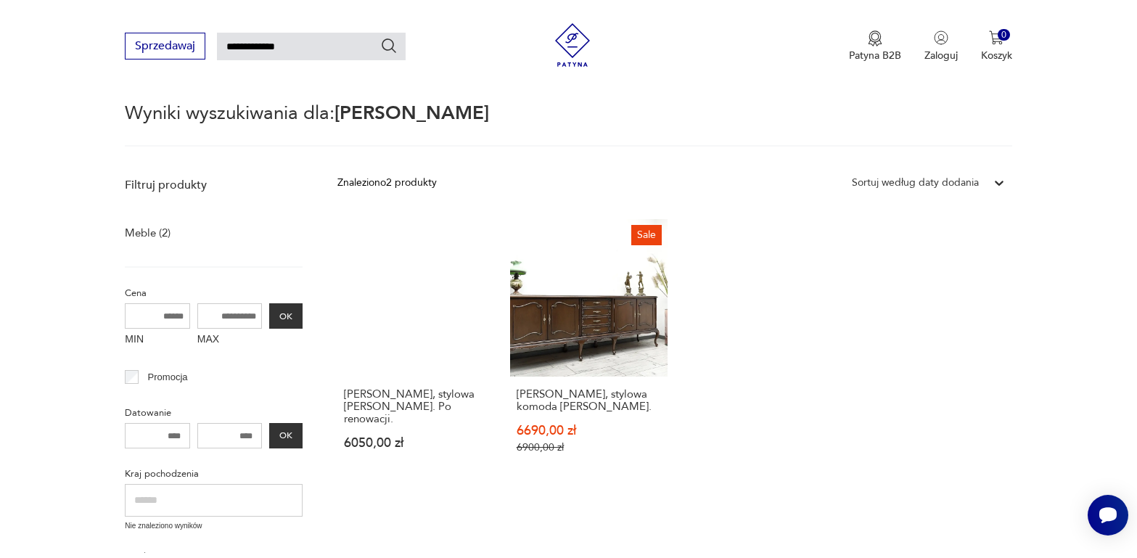
scroll to position [197, 0]
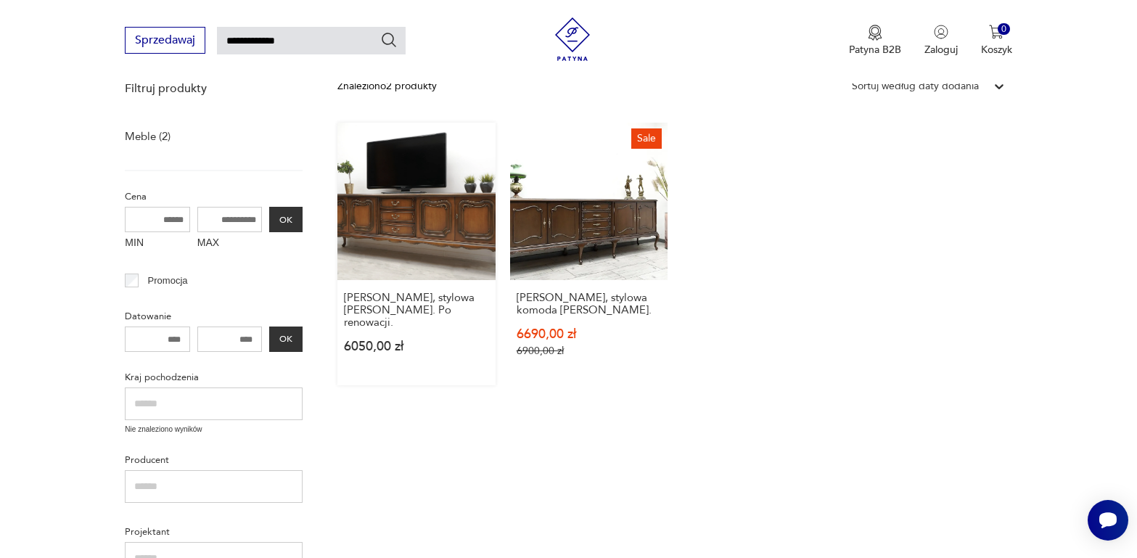
click at [449, 232] on link "[PERSON_NAME], stylowa [PERSON_NAME]. Po renowacji. 6050,00 zł" at bounding box center [415, 254] width 157 height 263
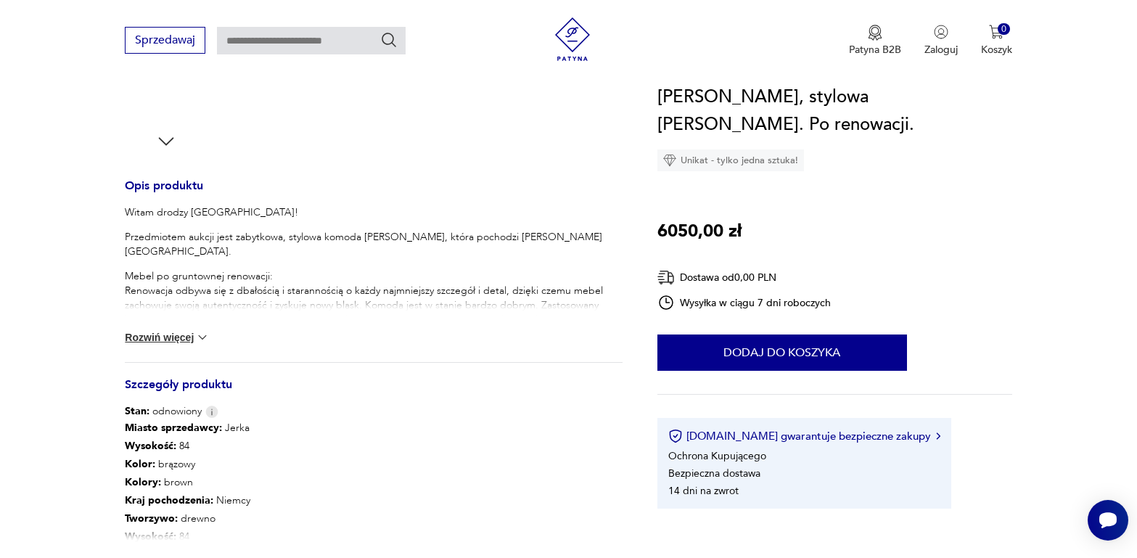
scroll to position [581, 0]
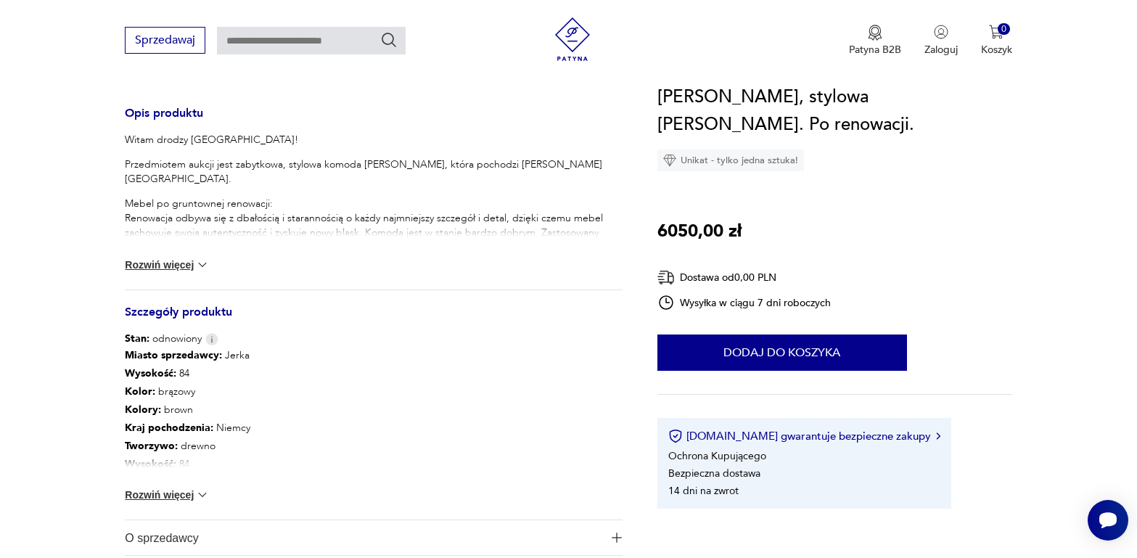
click at [184, 262] on button "Rozwiń więcej" at bounding box center [167, 265] width 84 height 15
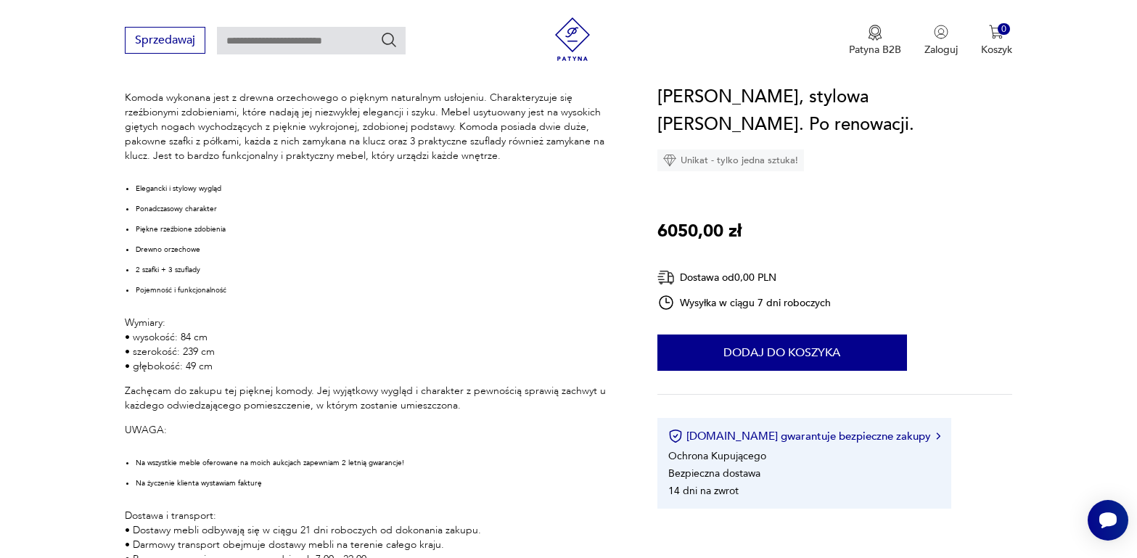
scroll to position [798, 0]
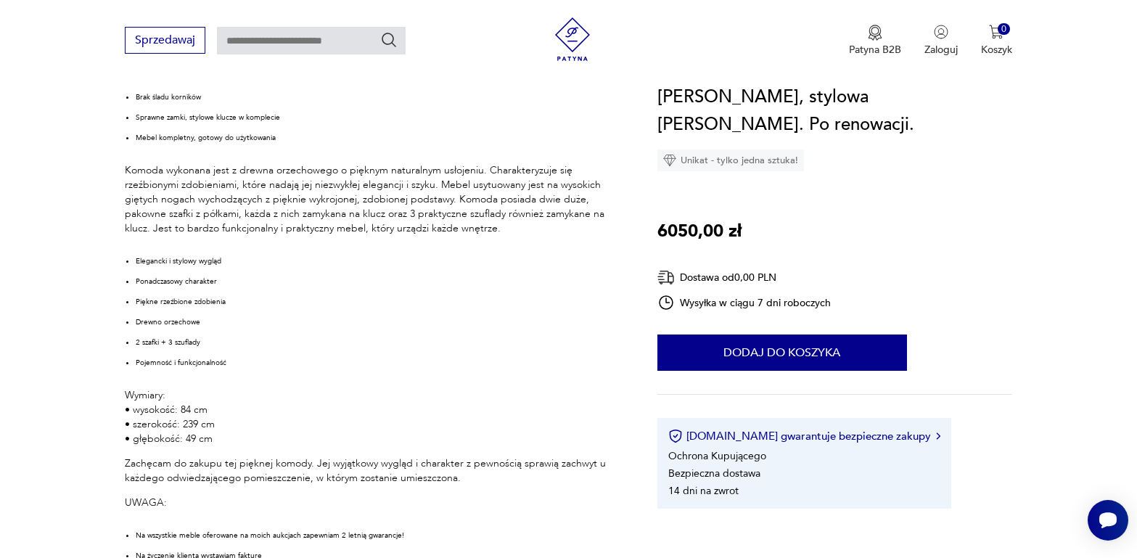
type input "**********"
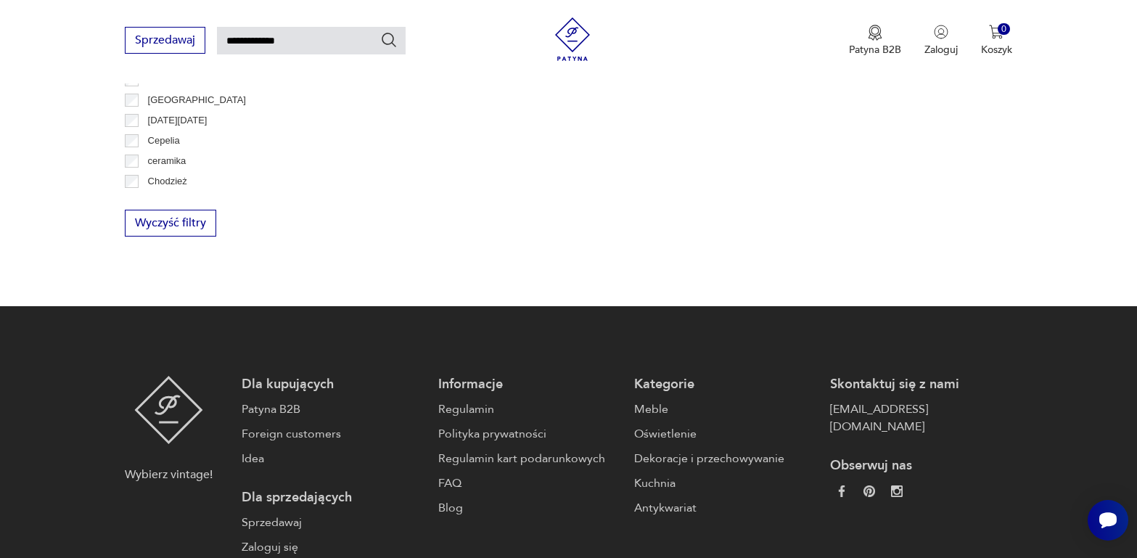
scroll to position [197, 0]
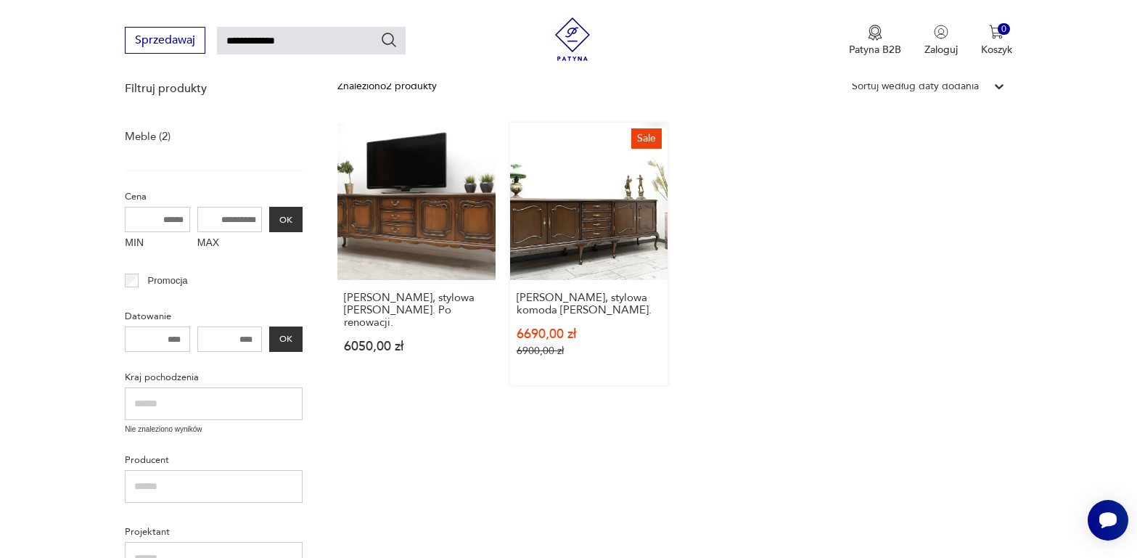
click at [605, 233] on link "Sale Zabytkowa, stylowa komoda [PERSON_NAME]. 6690,00 zł 6900,00 zł" at bounding box center [588, 254] width 157 height 263
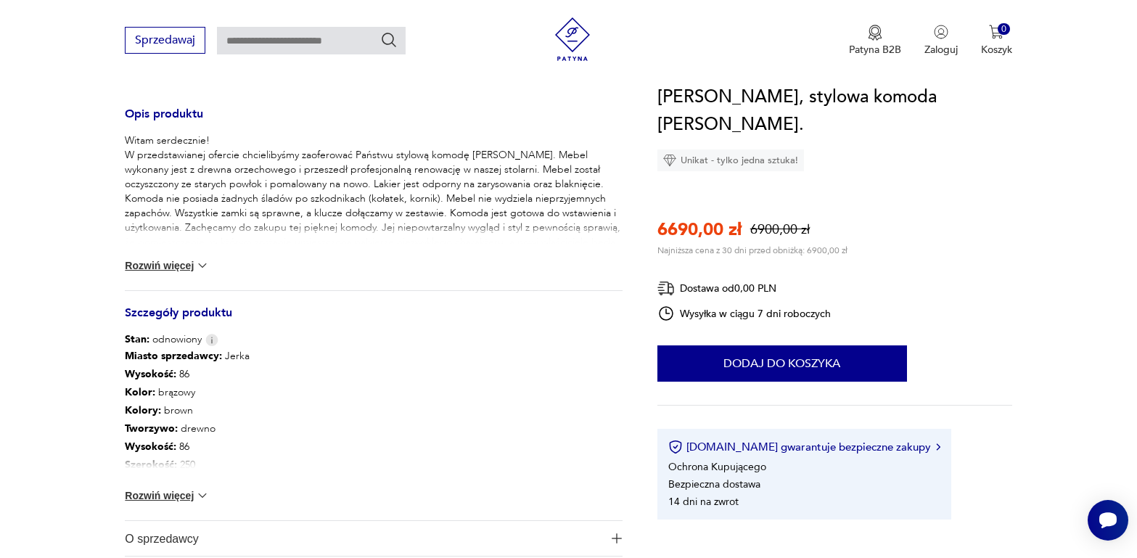
scroll to position [581, 0]
click at [182, 261] on button "Rozwiń więcej" at bounding box center [167, 265] width 84 height 15
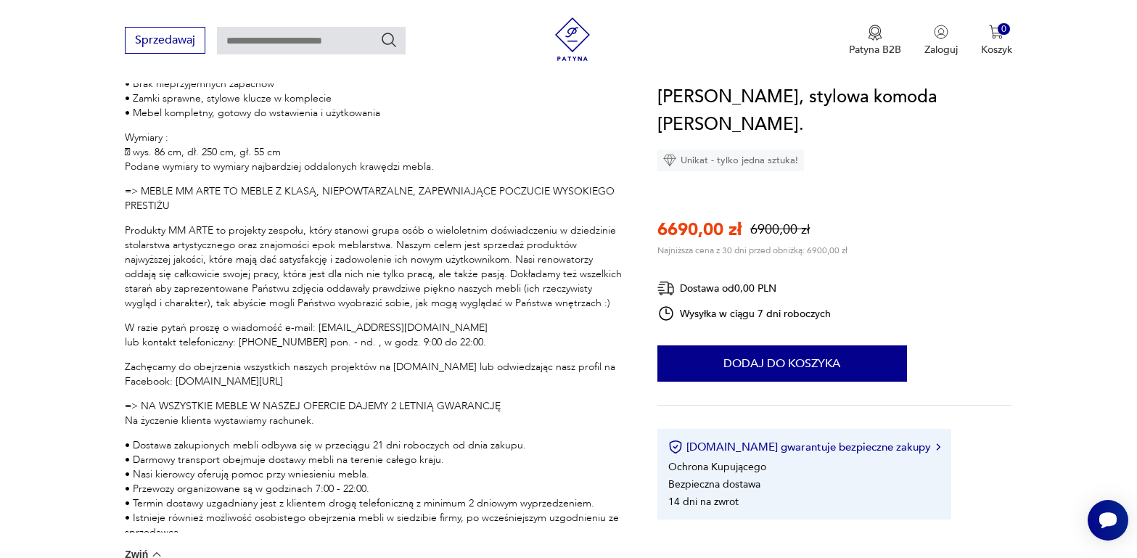
scroll to position [944, 0]
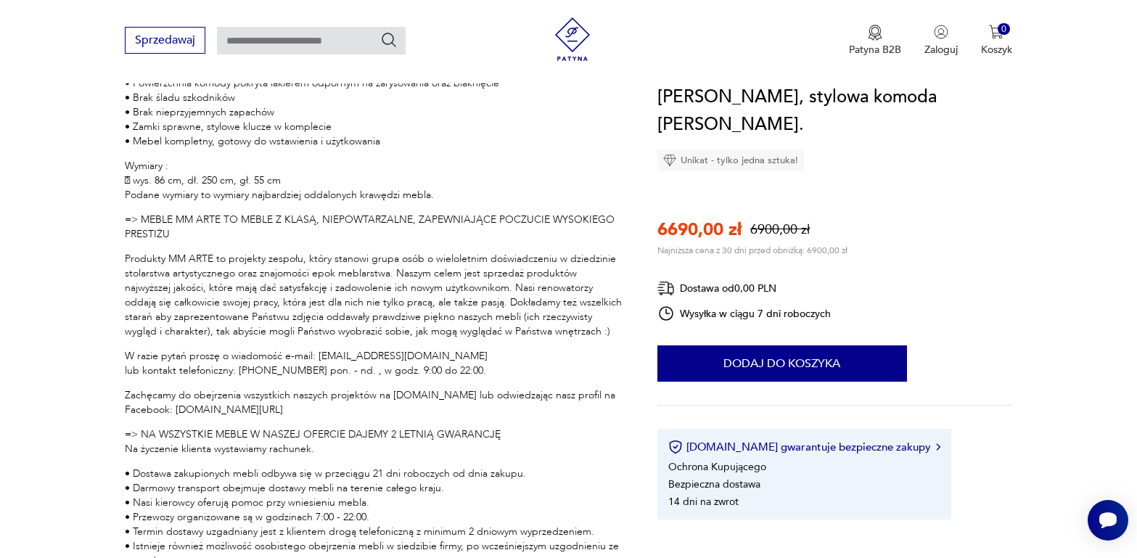
type input "**********"
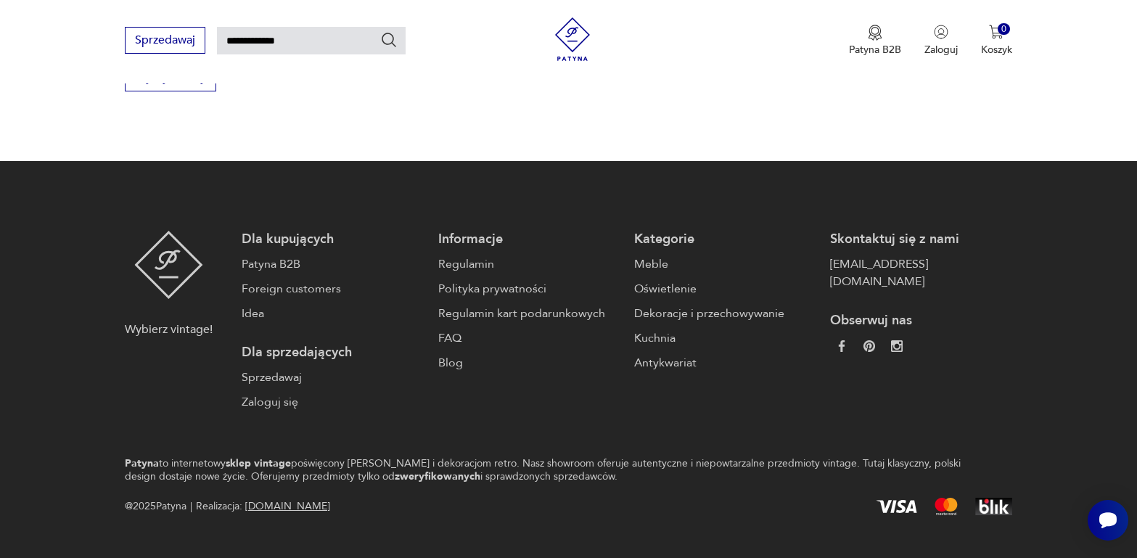
scroll to position [197, 0]
